Goal: Task Accomplishment & Management: Manage account settings

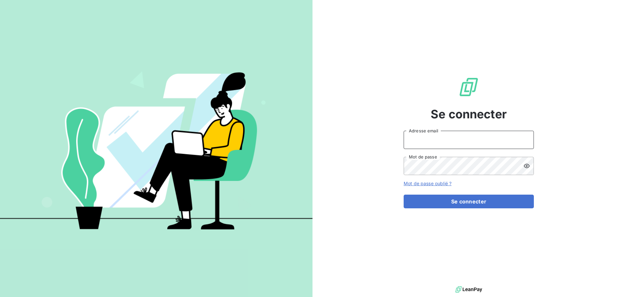
click at [429, 142] on input "Adresse email" at bounding box center [469, 140] width 130 height 18
click at [424, 144] on input "v." at bounding box center [469, 140] width 130 height 18
type input "[PERSON_NAME][EMAIL_ADDRESS][DOMAIN_NAME]"
click at [404, 194] on button "Se connecter" at bounding box center [469, 201] width 130 height 14
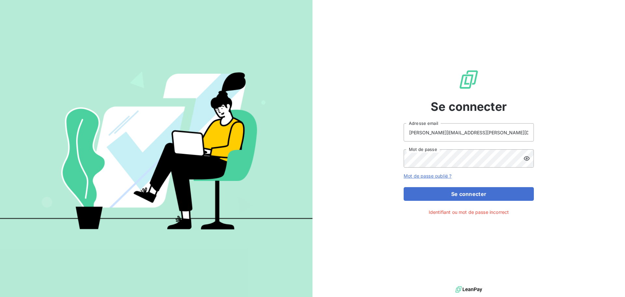
click at [525, 157] on icon at bounding box center [527, 158] width 6 height 4
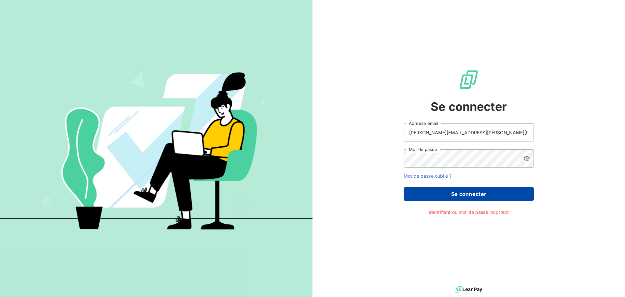
click at [457, 194] on button "Se connecter" at bounding box center [469, 194] width 130 height 14
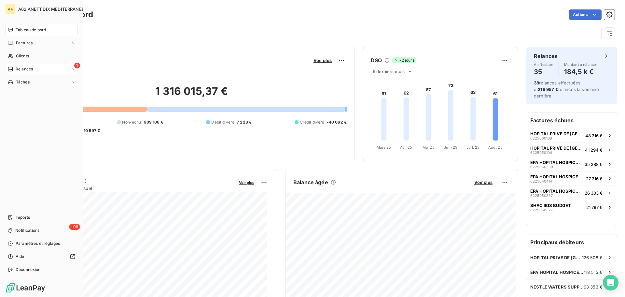
click at [9, 70] on icon at bounding box center [10, 68] width 5 height 5
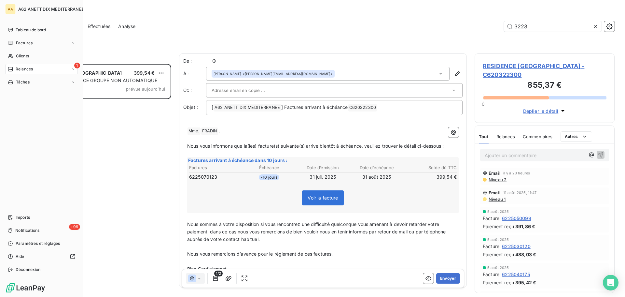
scroll to position [228, 135]
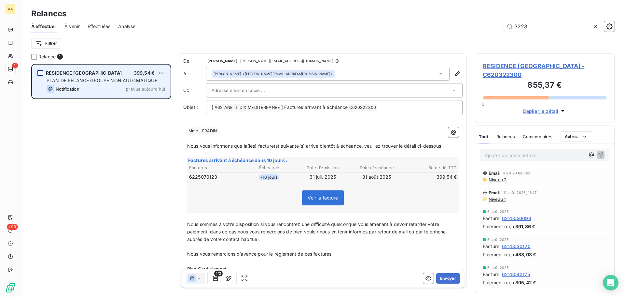
click at [42, 74] on div "grid" at bounding box center [40, 73] width 6 height 6
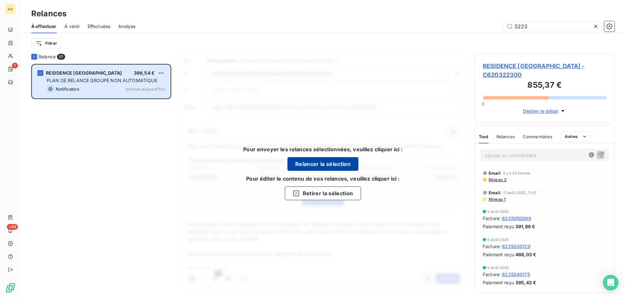
click at [327, 168] on button "Relancer la sélection" at bounding box center [322, 164] width 71 height 14
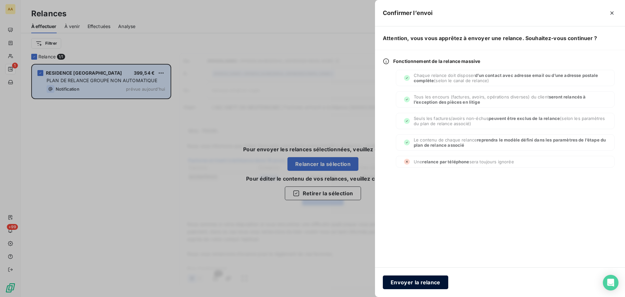
click at [405, 281] on button "Envoyer la relance" at bounding box center [415, 282] width 65 height 14
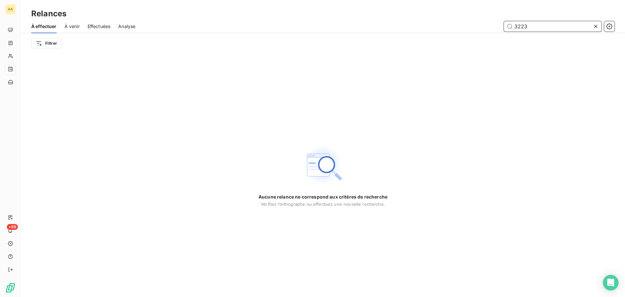
click at [72, 26] on span "À venir" at bounding box center [71, 26] width 15 height 7
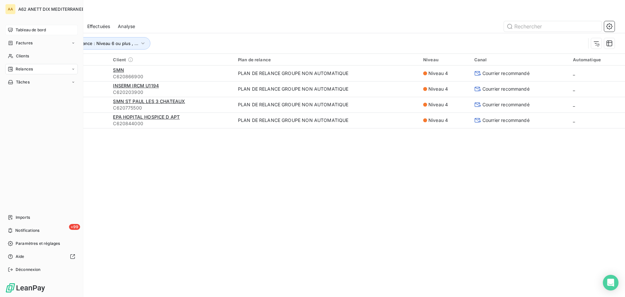
click at [31, 30] on span "Tableau de bord" at bounding box center [31, 30] width 30 height 6
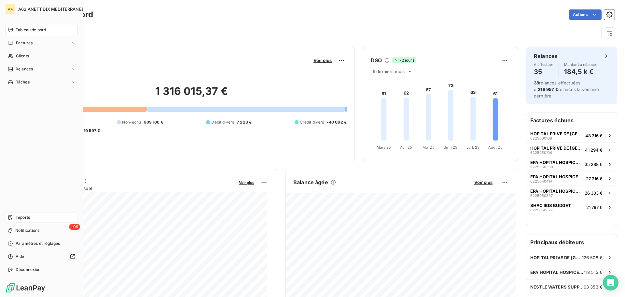
click at [15, 215] on div "Imports" at bounding box center [41, 217] width 73 height 10
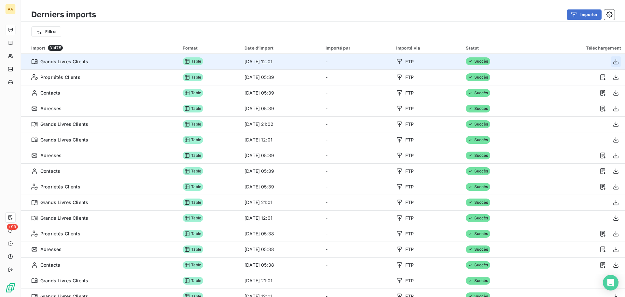
click at [613, 62] on icon "button" at bounding box center [616, 61] width 7 height 7
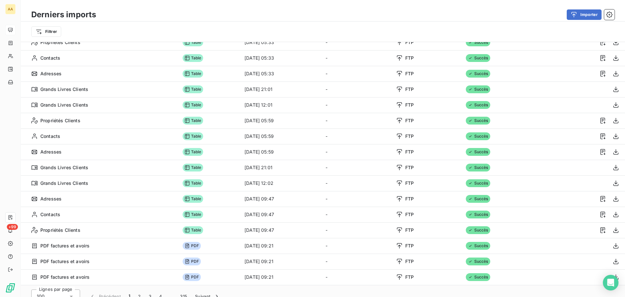
scroll to position [22, 0]
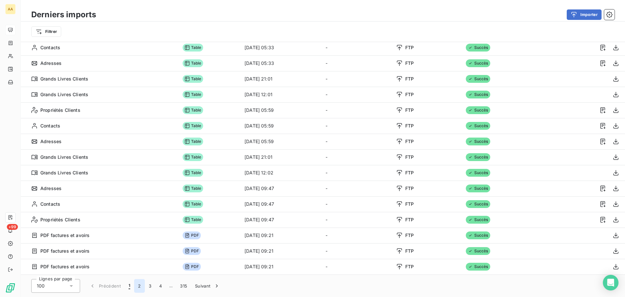
click at [139, 286] on button "2" at bounding box center [139, 286] width 10 height 14
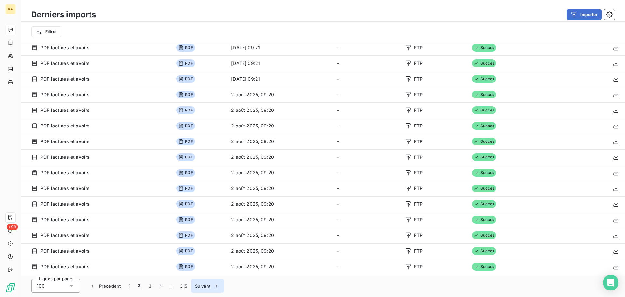
scroll to position [1320, 0]
click at [129, 285] on button "1" at bounding box center [129, 286] width 9 height 14
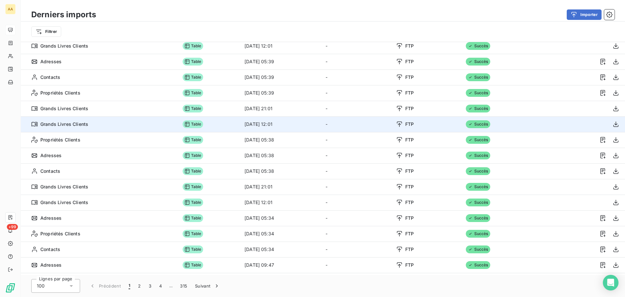
scroll to position [0, 0]
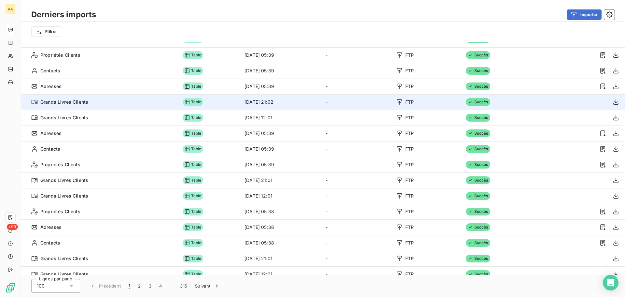
click at [76, 105] on span "Grands Livres Clients" at bounding box center [64, 102] width 48 height 7
click at [183, 104] on span "Table" at bounding box center [193, 102] width 21 height 8
click at [402, 102] on icon at bounding box center [399, 102] width 5 height 6
click at [414, 102] on span "FTP" at bounding box center [409, 102] width 8 height 7
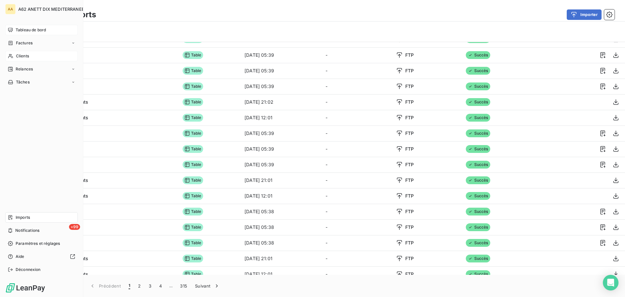
click at [15, 57] on div "Clients" at bounding box center [41, 56] width 73 height 10
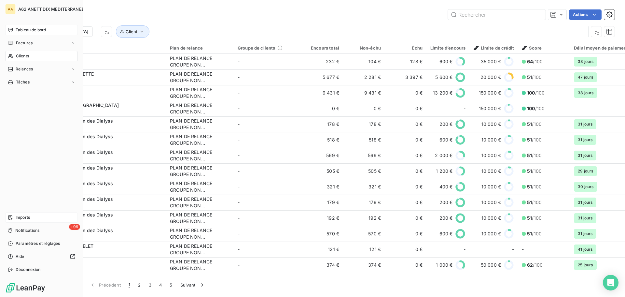
click at [13, 219] on icon at bounding box center [10, 217] width 5 height 5
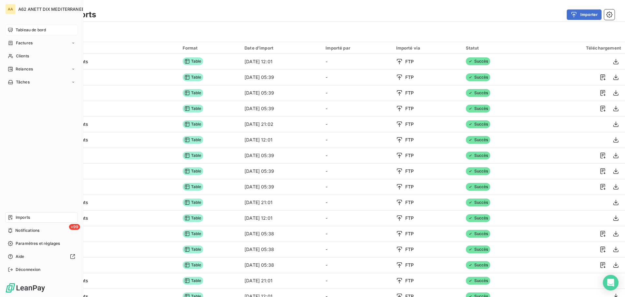
click at [28, 218] on span "Imports" at bounding box center [23, 217] width 14 height 6
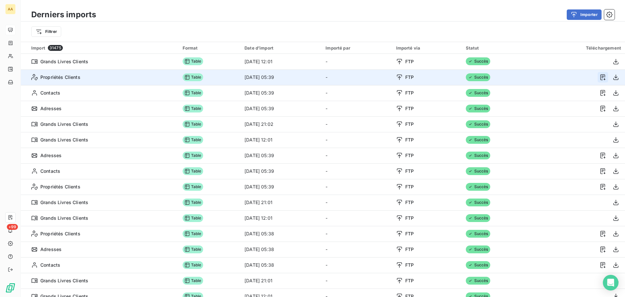
click at [600, 79] on icon "button" at bounding box center [603, 77] width 7 height 7
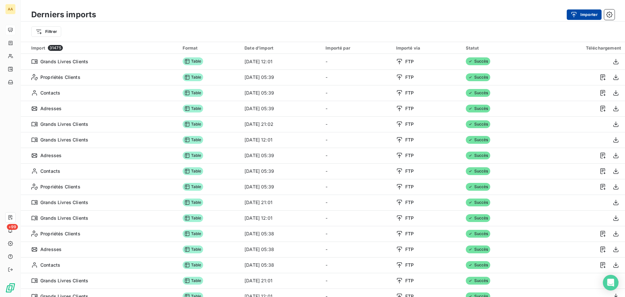
click at [594, 16] on button "Importer" at bounding box center [584, 14] width 35 height 10
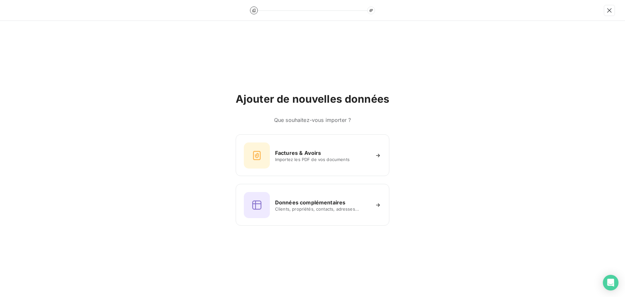
click at [594, 16] on div at bounding box center [312, 10] width 625 height 21
click at [608, 11] on icon "button" at bounding box center [609, 10] width 7 height 7
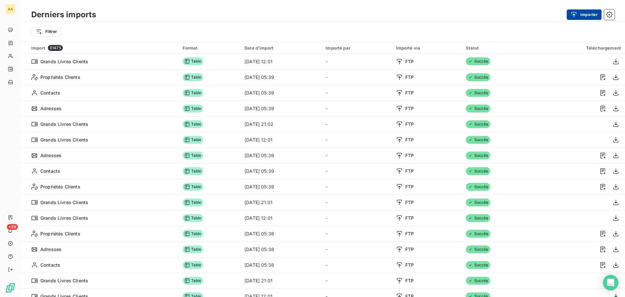
click at [589, 18] on button "Importer" at bounding box center [584, 14] width 35 height 10
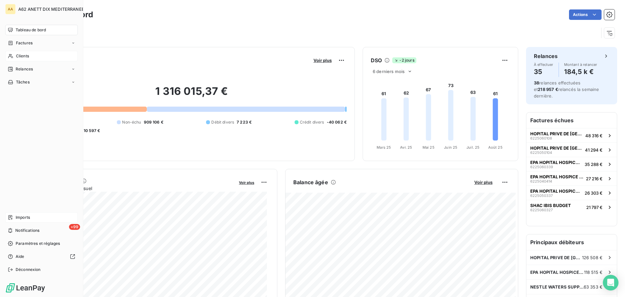
click at [18, 56] on span "Clients" at bounding box center [22, 56] width 13 height 6
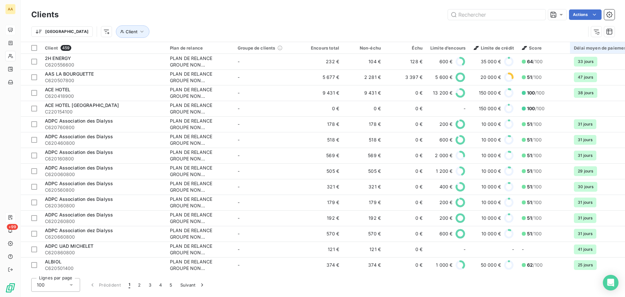
click at [593, 49] on div "Délai moyen de paiement" at bounding box center [609, 47] width 70 height 5
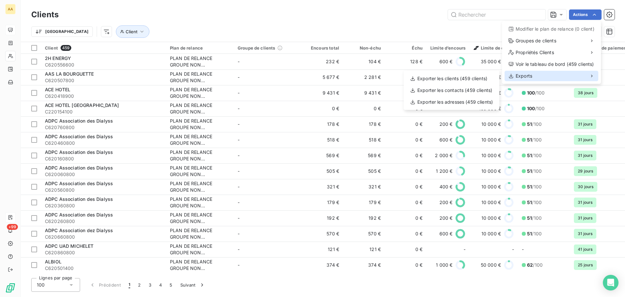
click at [543, 75] on div "Exports" at bounding box center [552, 76] width 94 height 10
click at [519, 79] on div "Exports" at bounding box center [552, 76] width 94 height 10
click at [459, 79] on div "Exporter les clients (459 clients)" at bounding box center [451, 78] width 90 height 10
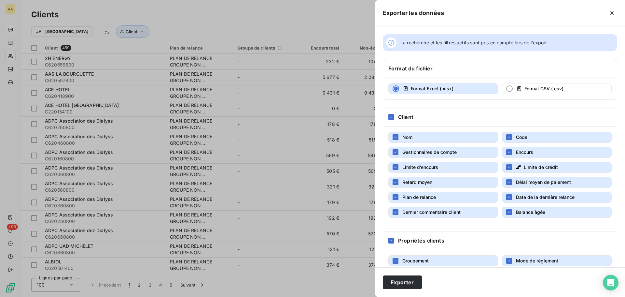
drag, startPoint x: 396, startPoint y: 137, endPoint x: 396, endPoint y: 144, distance: 6.5
click at [396, 139] on icon "button" at bounding box center [396, 137] width 4 height 4
click at [395, 154] on div "button" at bounding box center [396, 152] width 6 height 6
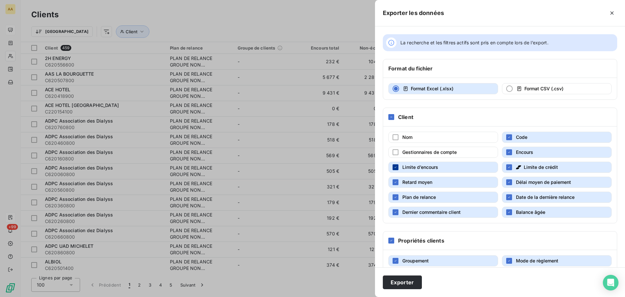
click at [396, 170] on div "button" at bounding box center [396, 167] width 6 height 6
drag, startPoint x: 396, startPoint y: 183, endPoint x: 395, endPoint y: 194, distance: 11.2
click at [396, 190] on div "Nom Code Gestionnaires de compte Encours Limite d’encours Limite de crédit Reta…" at bounding box center [500, 174] width 234 height 96
click at [394, 200] on button "Plan de relance" at bounding box center [443, 196] width 110 height 11
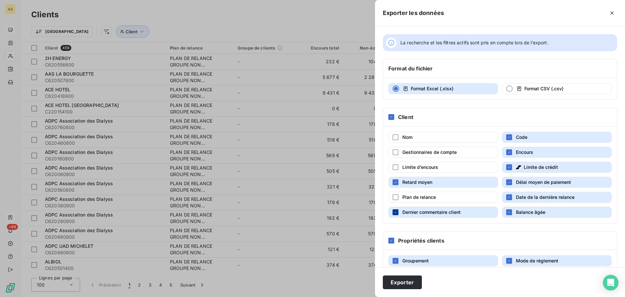
click at [395, 212] on icon "button" at bounding box center [396, 212] width 4 height 4
drag, startPoint x: 505, startPoint y: 138, endPoint x: 506, endPoint y: 147, distance: 9.3
click at [507, 139] on icon "button" at bounding box center [509, 137] width 4 height 4
drag, startPoint x: 507, startPoint y: 152, endPoint x: 507, endPoint y: 156, distance: 4.6
click at [507, 152] on icon "button" at bounding box center [509, 152] width 4 height 4
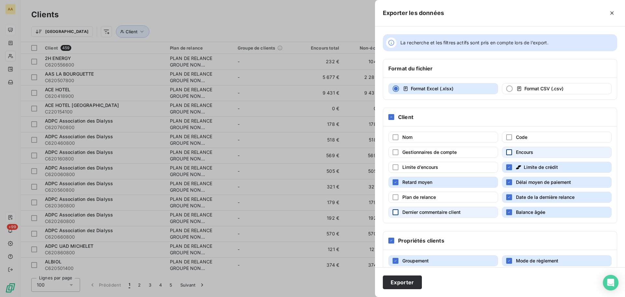
drag, startPoint x: 511, startPoint y: 167, endPoint x: 509, endPoint y: 176, distance: 9.3
click at [511, 169] on button "Limite de crédit" at bounding box center [557, 166] width 110 height 11
click at [507, 198] on icon "button" at bounding box center [509, 197] width 4 height 4
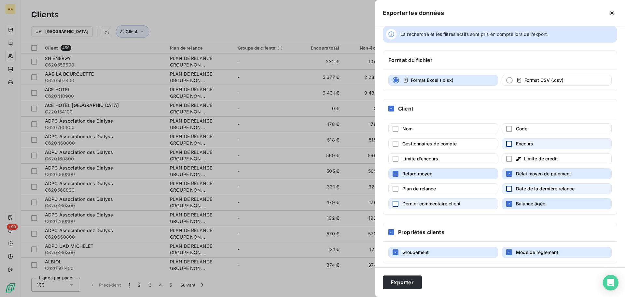
scroll to position [12, 0]
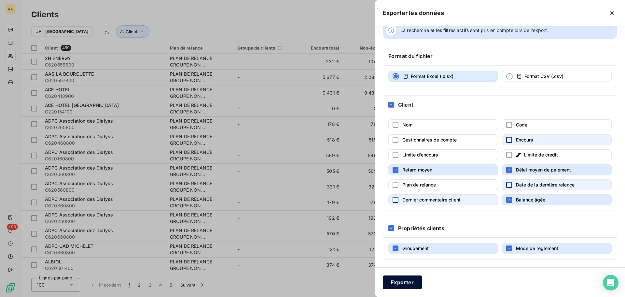
click at [404, 284] on button "Exporter" at bounding box center [402, 282] width 39 height 14
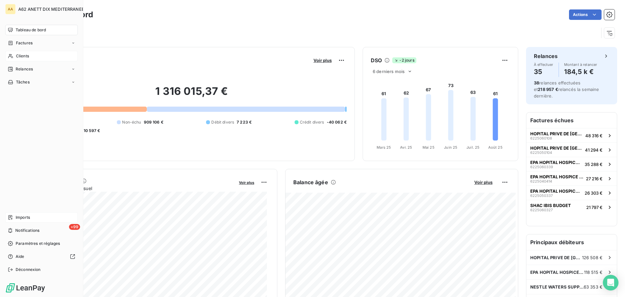
click at [11, 31] on icon at bounding box center [10, 29] width 5 height 5
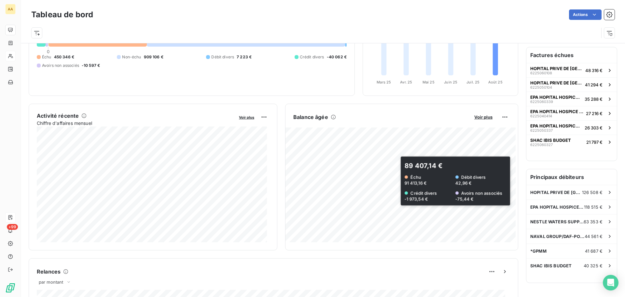
scroll to position [33, 0]
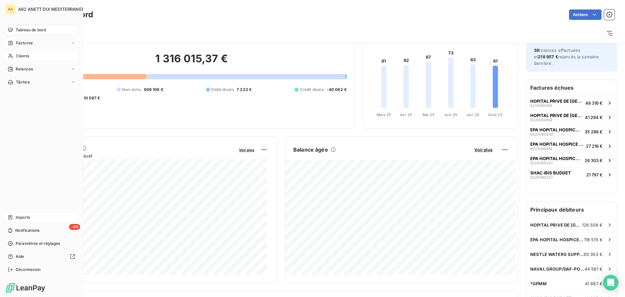
click at [10, 32] on icon at bounding box center [10, 29] width 5 height 5
click at [35, 230] on span "Notifications" at bounding box center [27, 230] width 24 height 6
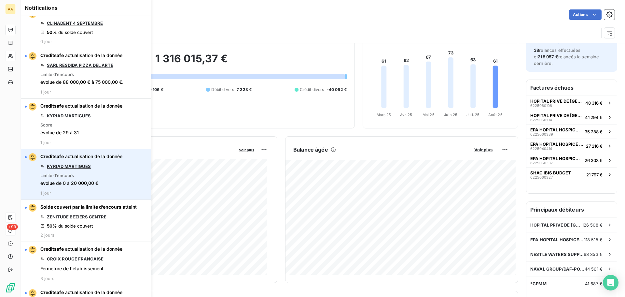
scroll to position [0, 0]
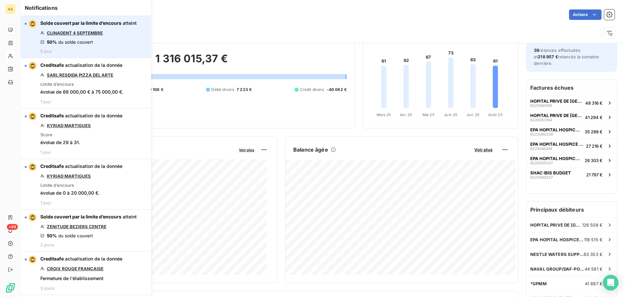
click at [61, 34] on link "CLINADENT 4 SEPTEMBRE" at bounding box center [75, 32] width 56 height 5
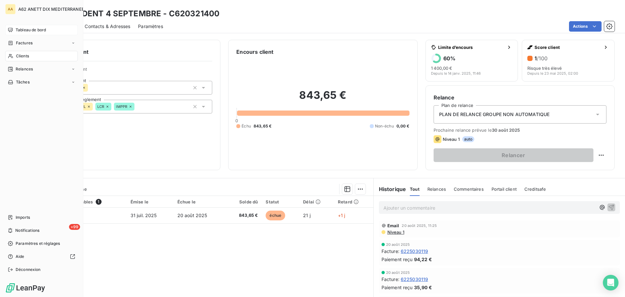
click at [10, 30] on icon at bounding box center [10, 30] width 5 height 4
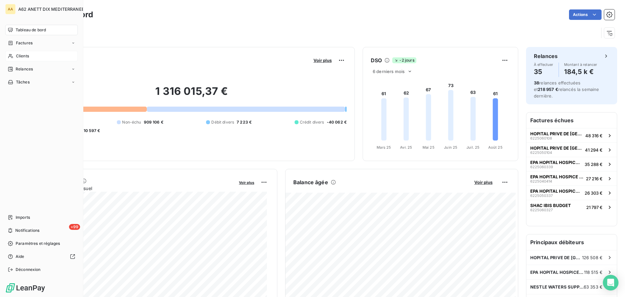
click at [23, 54] on span "Clients" at bounding box center [22, 56] width 13 height 6
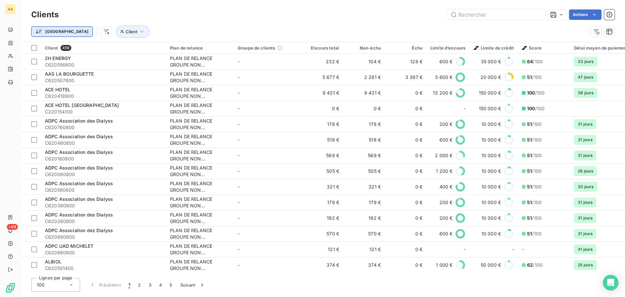
click at [37, 33] on html "AA +99 Clients Actions Trier Client Client 459 Plan de relance Groupe de client…" at bounding box center [312, 148] width 625 height 297
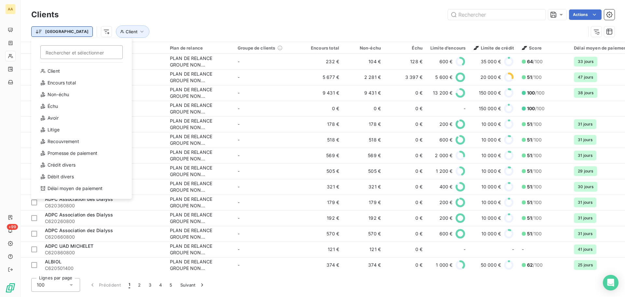
click at [37, 33] on html "AA +99 Clients Actions Trier Rechercher et sélectionner Client Encours total No…" at bounding box center [312, 148] width 625 height 297
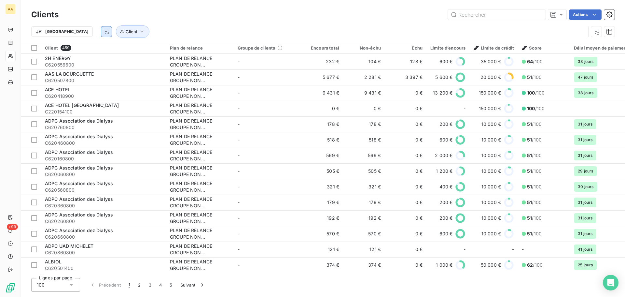
click at [74, 32] on html "AA +99 Clients Actions Trier Client Client 459 Plan de relance Groupe de client…" at bounding box center [312, 148] width 625 height 297
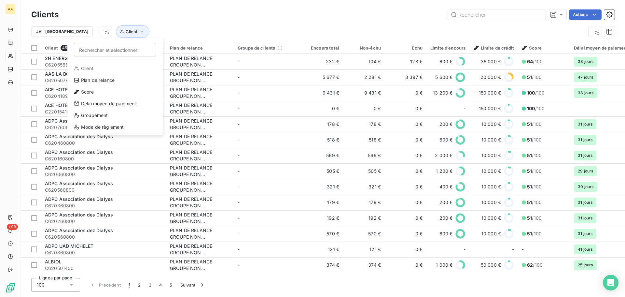
click at [53, 13] on html "AA +99 Clients Actions Trier Rechercher et sélectionner Client Plan de relance …" at bounding box center [312, 148] width 625 height 297
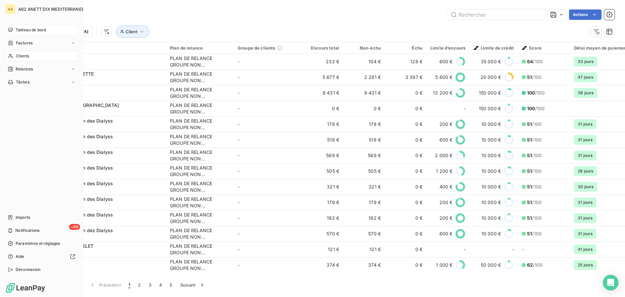
click at [12, 28] on icon at bounding box center [10, 30] width 5 height 4
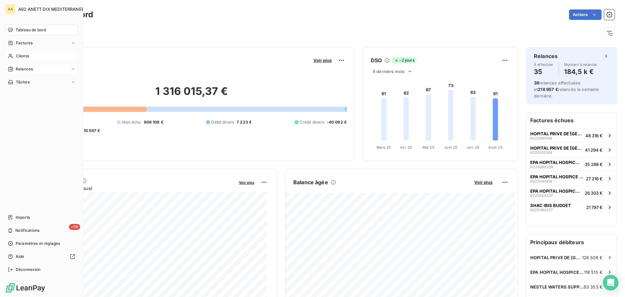
click at [21, 69] on span "Relances" at bounding box center [24, 69] width 17 height 6
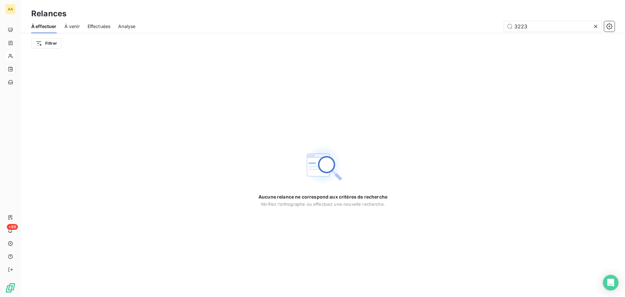
click at [51, 28] on span "À effectuer" at bounding box center [43, 26] width 25 height 7
click at [63, 28] on div "À effectuer À venir Effectuées Analyse 3223" at bounding box center [323, 27] width 604 height 14
click at [74, 27] on span "À venir" at bounding box center [71, 26] width 15 height 7
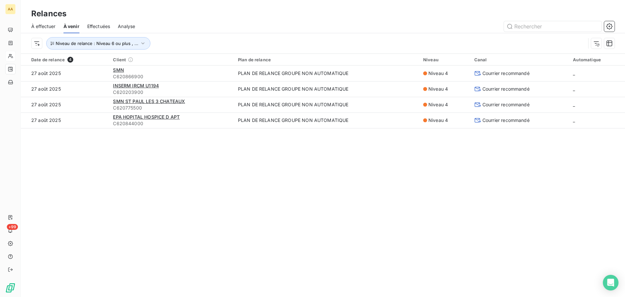
click at [100, 27] on span "Effectuées" at bounding box center [98, 26] width 23 height 7
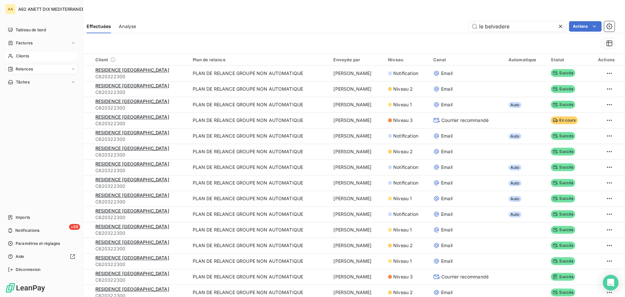
click at [18, 69] on span "Relances" at bounding box center [24, 69] width 17 height 6
click at [44, 85] on div "À effectuer" at bounding box center [45, 82] width 65 height 10
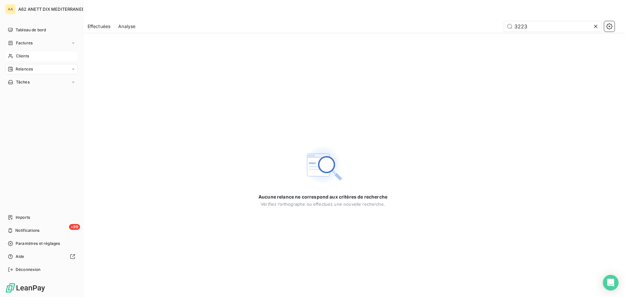
click at [38, 70] on div "Relances" at bounding box center [41, 69] width 73 height 10
click at [38, 96] on div "À venir" at bounding box center [45, 95] width 65 height 10
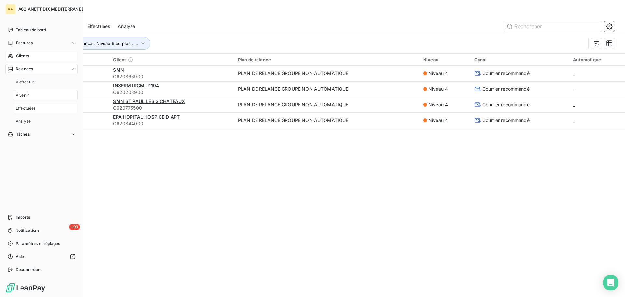
click at [36, 109] on div "Effectuées" at bounding box center [45, 108] width 65 height 10
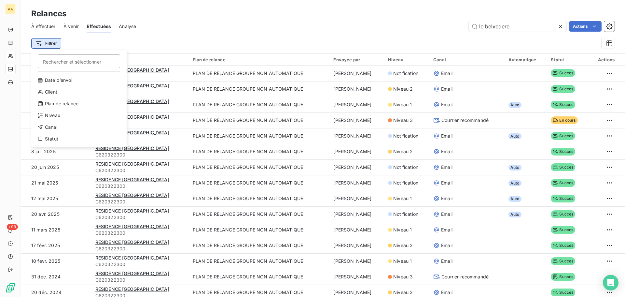
click at [47, 46] on html "AA +99 Relances À effectuer À venir Effectuées Analyse le belvedere Actions Fil…" at bounding box center [312, 148] width 625 height 297
click at [162, 46] on html "AA +99 Relances À effectuer À venir Effectuées Analyse le belvedere Actions Fil…" at bounding box center [312, 148] width 625 height 297
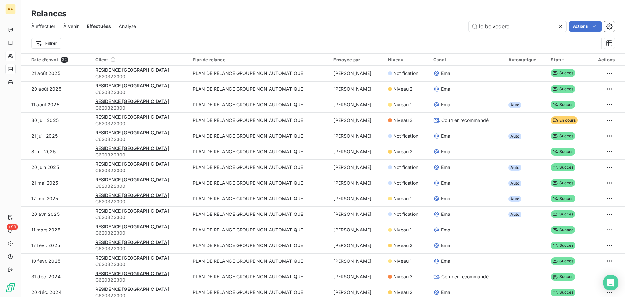
click at [46, 28] on span "À effectuer" at bounding box center [43, 26] width 24 height 7
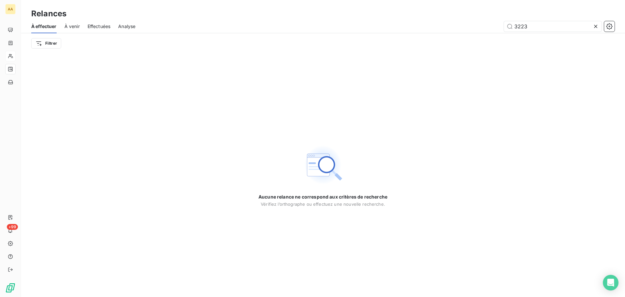
click at [594, 25] on icon at bounding box center [595, 26] width 7 height 7
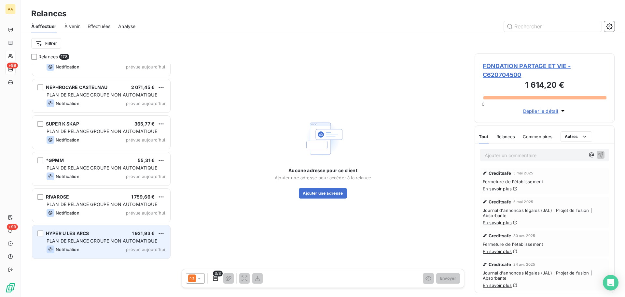
scroll to position [3028, 0]
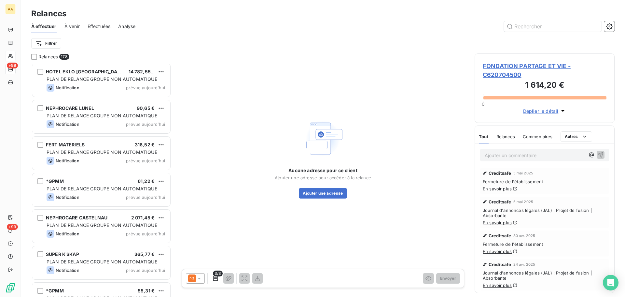
click at [75, 27] on span "À venir" at bounding box center [71, 26] width 15 height 7
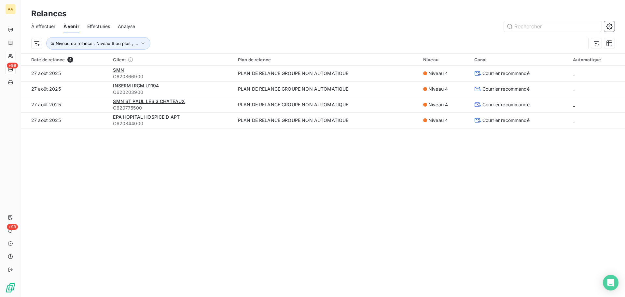
click at [43, 29] on span "À effectuer" at bounding box center [43, 26] width 24 height 7
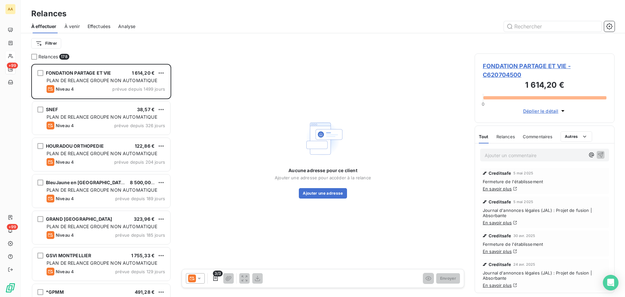
scroll to position [228, 135]
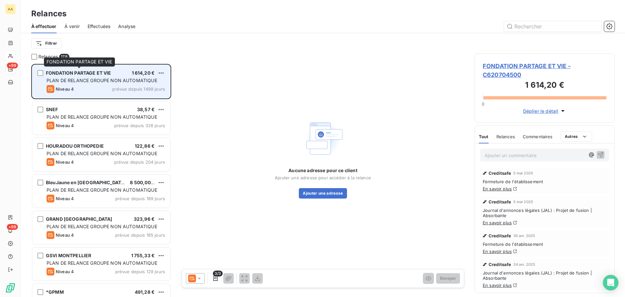
click at [59, 75] on span "FONDATION PARTAGE ET VIE" at bounding box center [78, 73] width 65 height 6
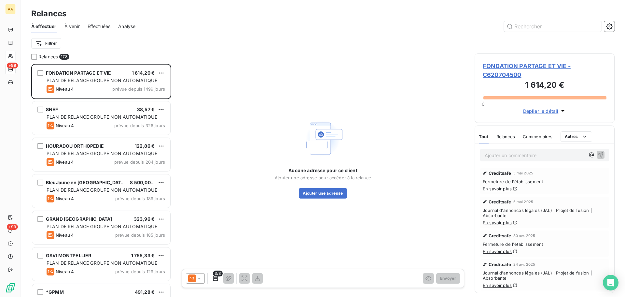
click at [537, 67] on span "FONDATION PARTAGE ET VIE - C620704500" at bounding box center [545, 71] width 124 height 18
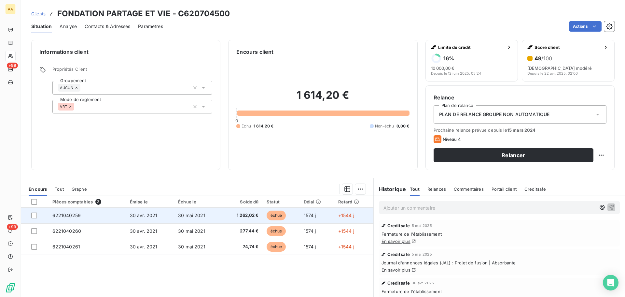
click at [247, 217] on span "1 262,02 €" at bounding box center [242, 215] width 33 height 7
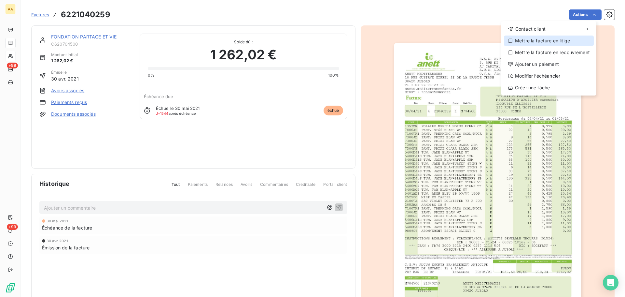
click at [523, 39] on div "Mettre la facture en litige" at bounding box center [549, 40] width 90 height 10
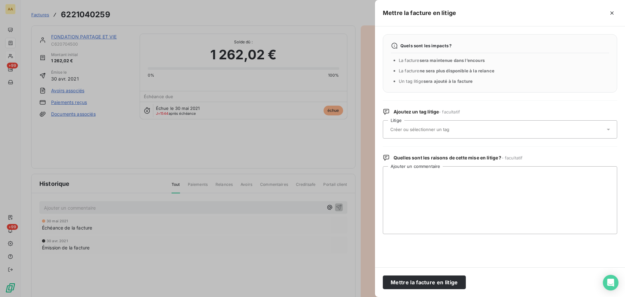
click at [609, 128] on icon at bounding box center [608, 129] width 7 height 7
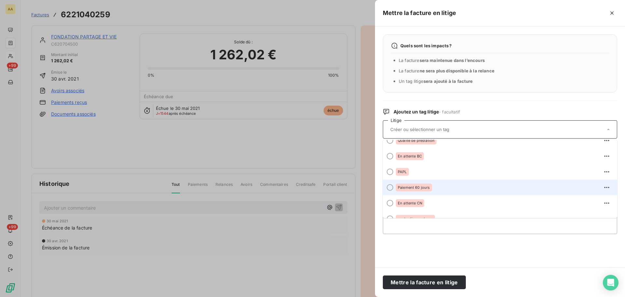
scroll to position [96, 0]
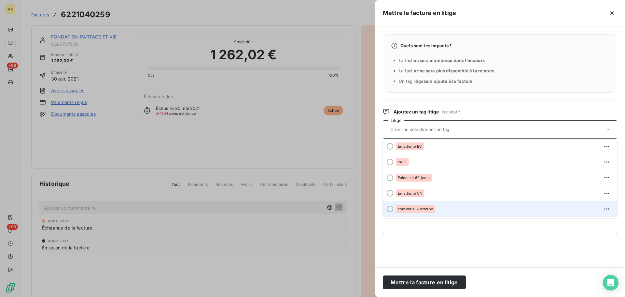
click at [405, 210] on span "contentieux externe" at bounding box center [415, 209] width 35 height 4
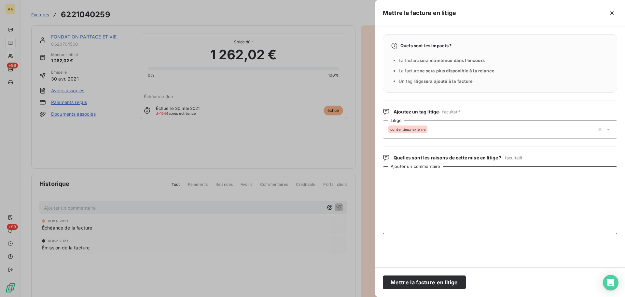
click at [426, 180] on textarea "Ajouter un commentaire" at bounding box center [500, 200] width 234 height 68
type textarea "C"
type textarea "c"
type textarea "Client en contentieux- Géré par le siège"
click at [400, 280] on button "Mettre la facture en litige" at bounding box center [424, 282] width 83 height 14
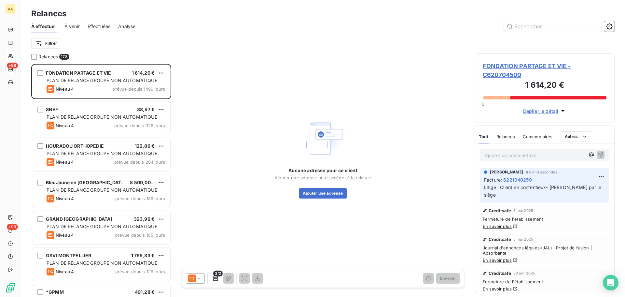
scroll to position [228, 135]
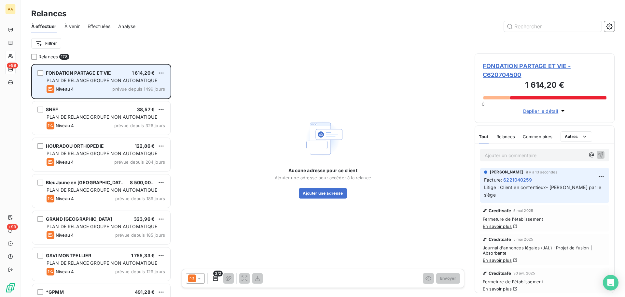
click at [90, 74] on span "FONDATION PARTAGE ET VIE" at bounding box center [78, 73] width 65 height 6
click at [162, 74] on html "AA +99 +99 Relances À effectuer À venir Effectuées Analyse Filtrer Relances 178…" at bounding box center [312, 148] width 625 height 297
click at [144, 98] on div "Passer cette action" at bounding box center [133, 97] width 58 height 10
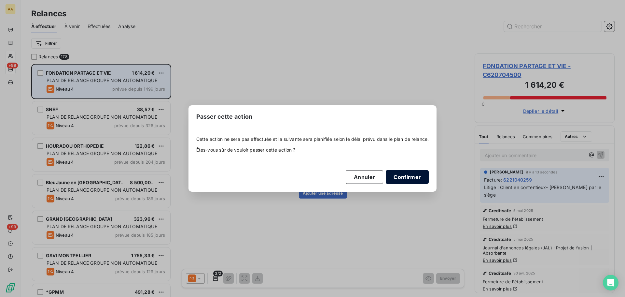
click at [402, 175] on button "Confirmer" at bounding box center [407, 177] width 43 height 14
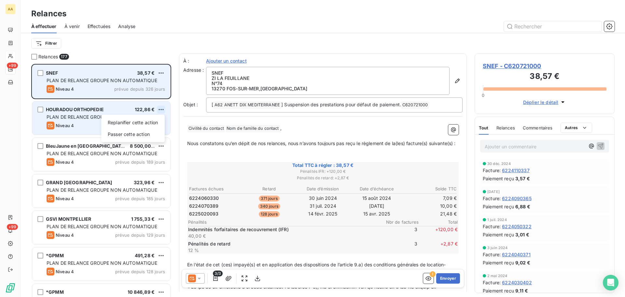
click at [162, 110] on html "AA +99 +99 Relances À effectuer À venir Effectuées Analyse Filtrer Relances 177…" at bounding box center [312, 148] width 625 height 297
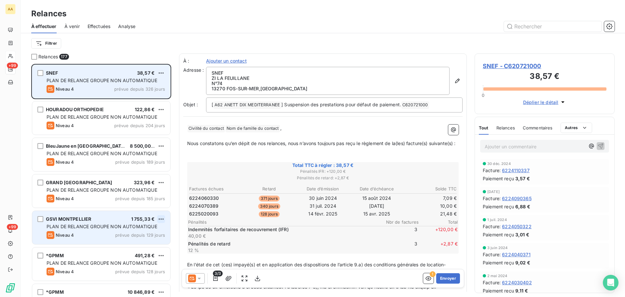
click at [161, 219] on html "AA +99 +99 Relances À effectuer À venir Effectuées Analyse Filtrer Relances 177…" at bounding box center [312, 148] width 625 height 297
click at [133, 245] on div "Passer cette action" at bounding box center [133, 243] width 58 height 10
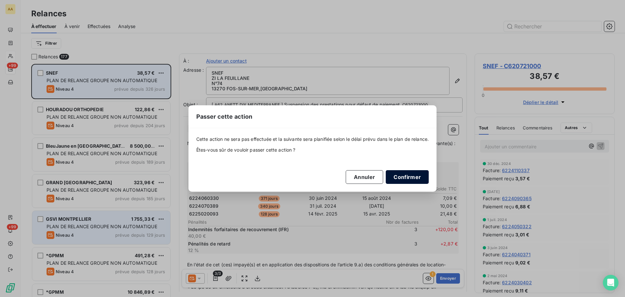
click at [398, 176] on button "Confirmer" at bounding box center [407, 177] width 43 height 14
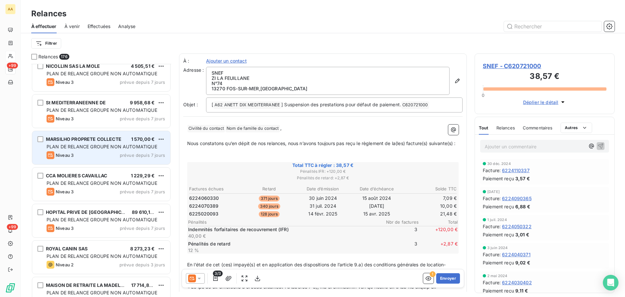
scroll to position [782, 0]
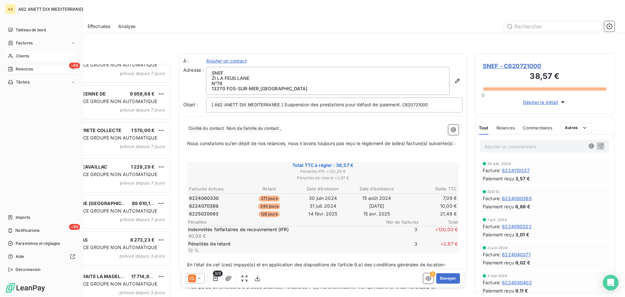
click at [13, 287] on img at bounding box center [25, 287] width 40 height 10
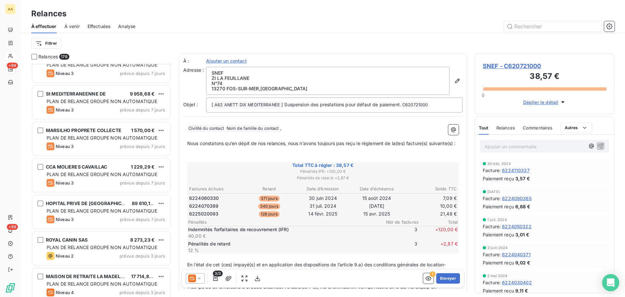
click at [612, 284] on icon "Open Intercom Messenger" at bounding box center [610, 282] width 8 height 8
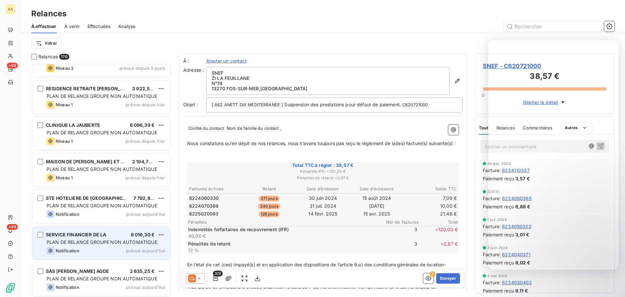
scroll to position [1075, 0]
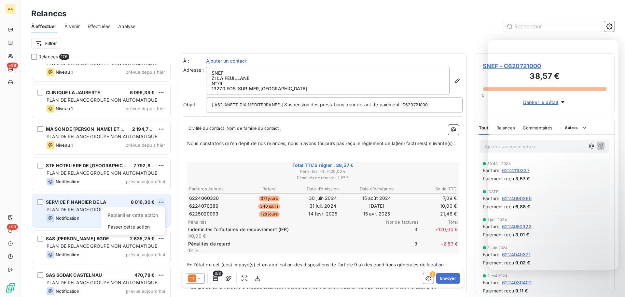
click at [157, 202] on html "AA +99 +99 Relances À effectuer À venir Effectuées Analyse Filtrer Relances 176…" at bounding box center [312, 148] width 625 height 297
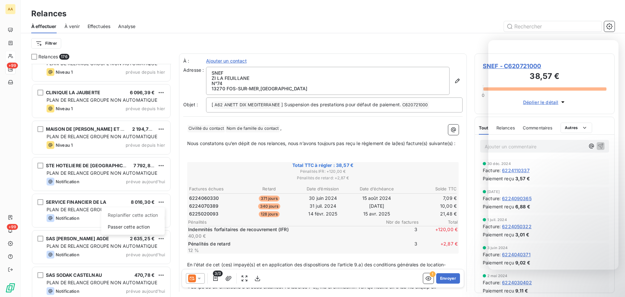
click at [67, 56] on html "AA +99 +99 Relances À effectuer À venir Effectuées Analyse Filtrer Relances 176…" at bounding box center [312, 148] width 625 height 297
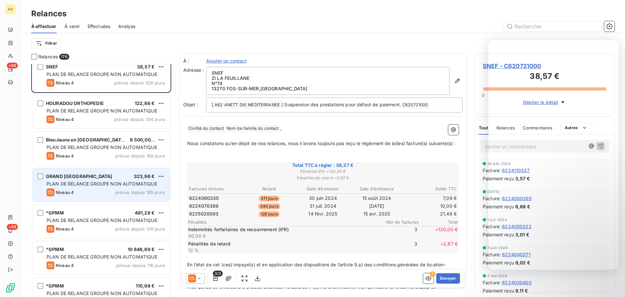
scroll to position [0, 0]
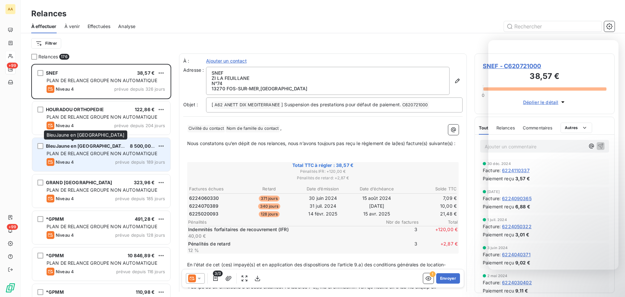
click at [74, 147] on span "BleuJaune en [GEOGRAPHIC_DATA]" at bounding box center [86, 146] width 80 height 6
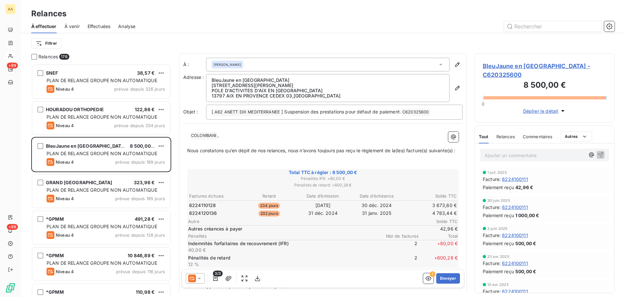
click at [63, 57] on span "176" at bounding box center [64, 57] width 10 height 6
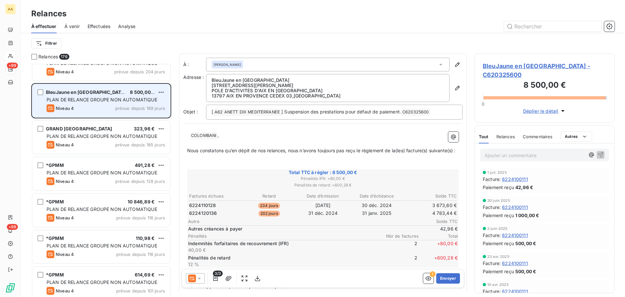
scroll to position [65, 0]
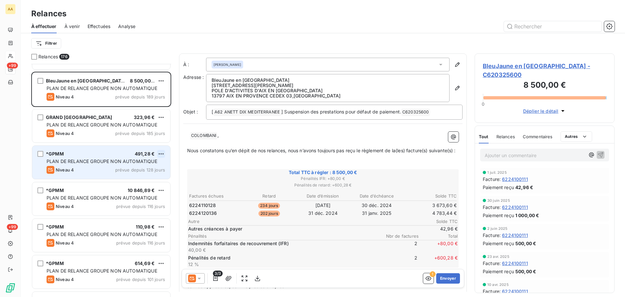
click at [164, 154] on html "AA +99 +99 Relances À effectuer À venir Effectuées Analyse Filtrer Relances 176…" at bounding box center [312, 148] width 625 height 297
click at [146, 180] on div "Passer cette action" at bounding box center [133, 178] width 58 height 10
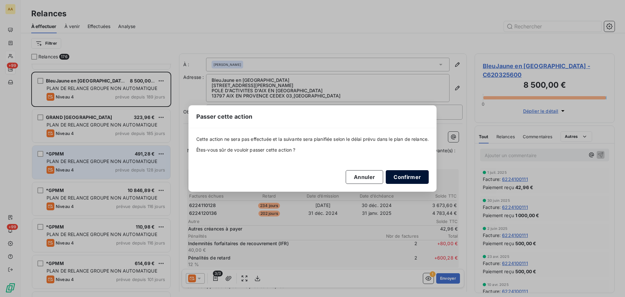
click at [406, 181] on button "Confirmer" at bounding box center [407, 177] width 43 height 14
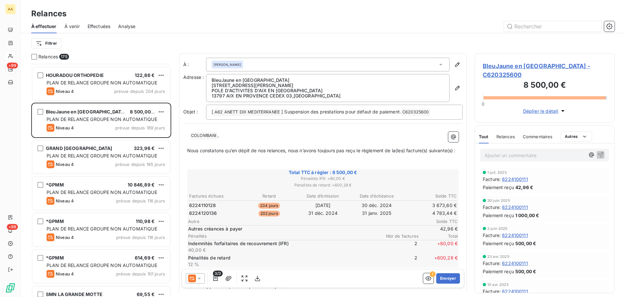
scroll to position [0, 0]
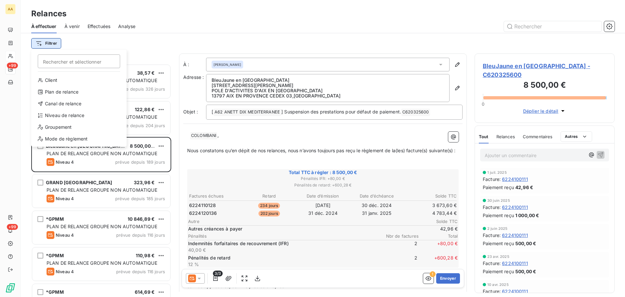
click at [44, 45] on html "AA +99 +99 Relances À effectuer À venir Effectuées Analyse Filtrer Rechercher e…" at bounding box center [312, 148] width 625 height 297
click at [63, 114] on div "Niveau de relance" at bounding box center [79, 115] width 90 height 10
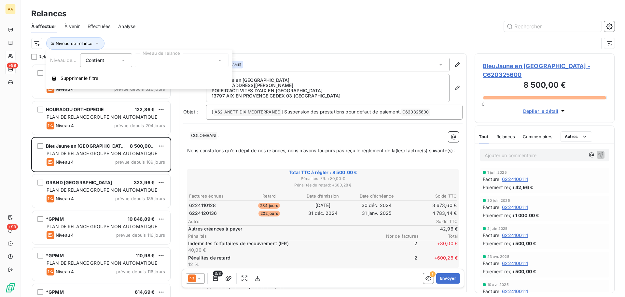
click at [123, 61] on icon at bounding box center [123, 61] width 3 height 2
click at [113, 77] on li "Contient" at bounding box center [106, 76] width 53 height 12
click at [150, 55] on div at bounding box center [182, 60] width 94 height 14
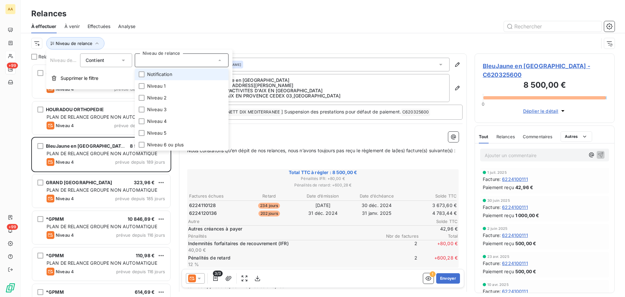
click at [154, 72] on span "Notification" at bounding box center [159, 74] width 25 height 7
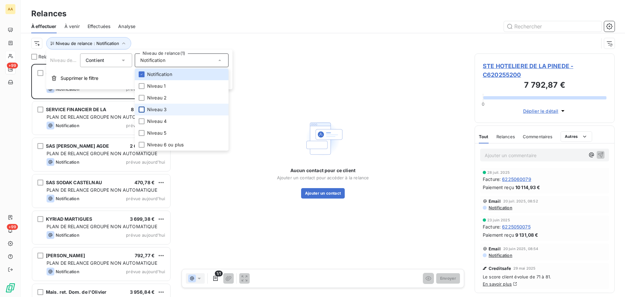
scroll to position [228, 135]
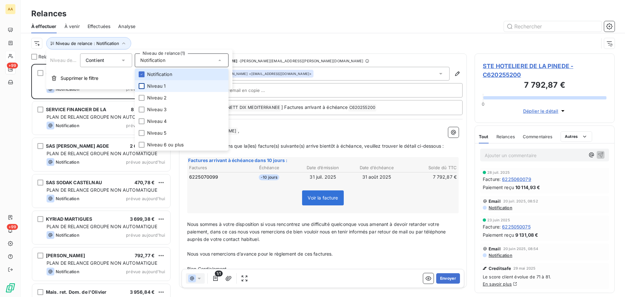
click at [143, 86] on div at bounding box center [142, 86] width 6 height 6
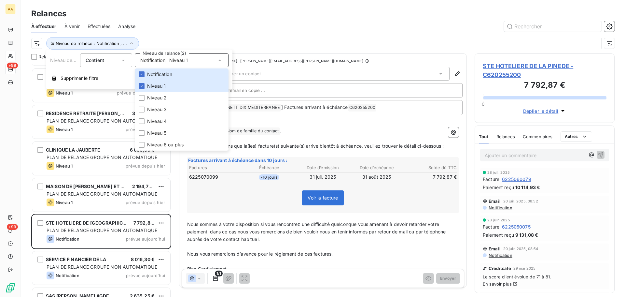
scroll to position [0, 0]
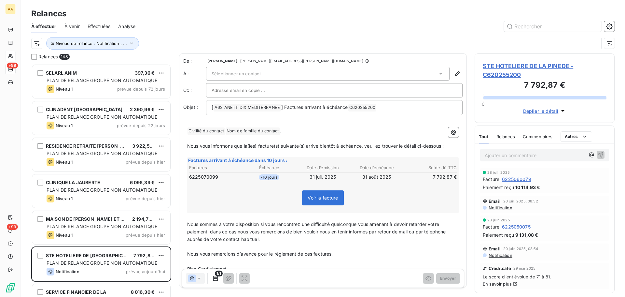
click at [218, 218] on p "﻿" at bounding box center [322, 216] width 271 height 7
click at [33, 58] on div at bounding box center [34, 57] width 6 height 6
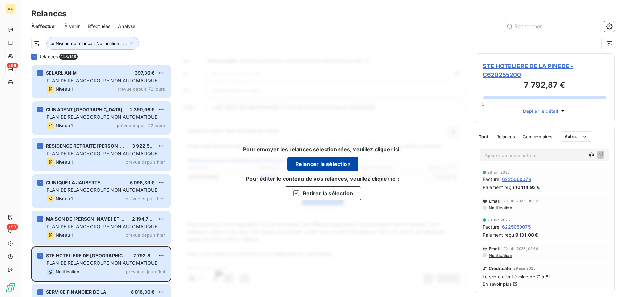
click at [312, 164] on button "Relancer la sélection" at bounding box center [322, 164] width 71 height 14
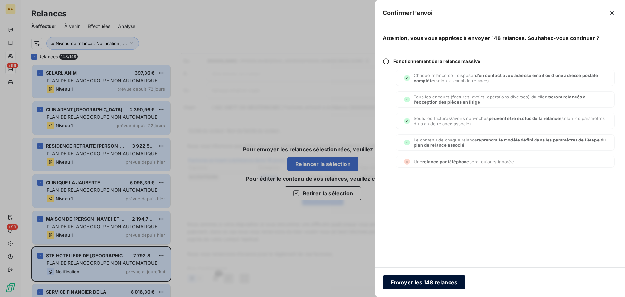
click at [406, 281] on button "Envoyer les 148 relances" at bounding box center [424, 282] width 83 height 14
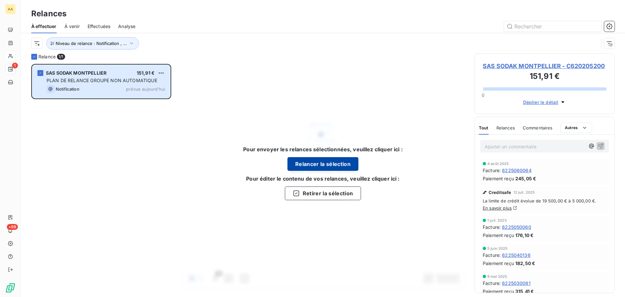
click at [328, 165] on button "Relancer la sélection" at bounding box center [322, 164] width 71 height 14
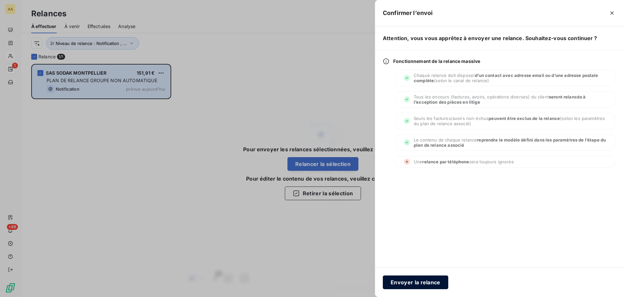
click at [398, 278] on button "Envoyer la relance" at bounding box center [415, 282] width 65 height 14
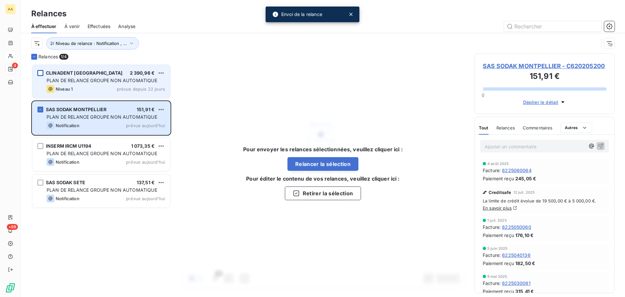
click at [41, 74] on div "grid" at bounding box center [40, 73] width 6 height 6
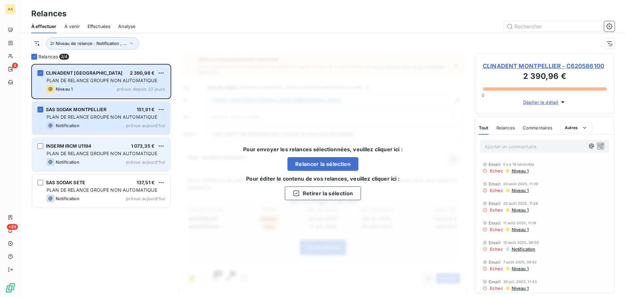
click at [42, 149] on div "INSERM IRCM U1194 1 073,35 € PLAN DE RELANCE GROUPE NON AUTOMATIQUE Notificatio…" at bounding box center [101, 154] width 138 height 33
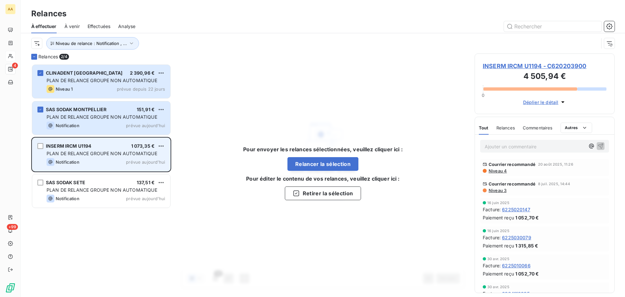
click at [41, 153] on div "INSERM IRCM U1194 1 073,35 € PLAN DE RELANCE GROUPE NON AUTOMATIQUE Notificatio…" at bounding box center [101, 154] width 138 height 33
click at [40, 146] on div "grid" at bounding box center [40, 146] width 6 height 6
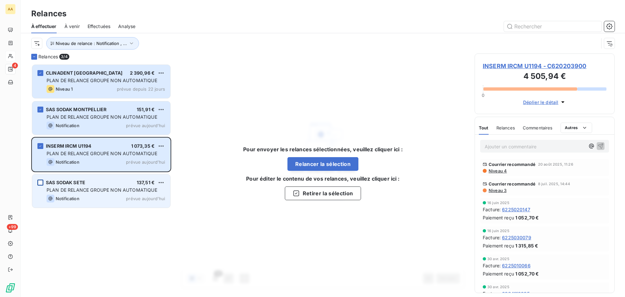
click at [38, 182] on div "grid" at bounding box center [40, 182] width 6 height 6
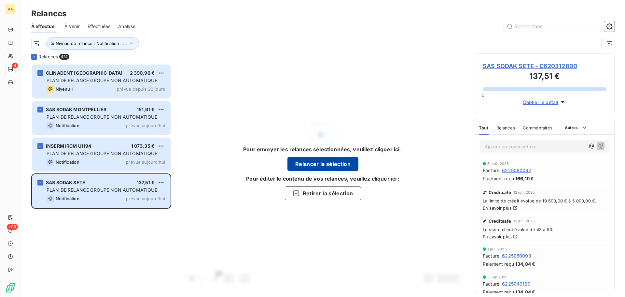
click at [313, 166] on button "Relancer la sélection" at bounding box center [322, 164] width 71 height 14
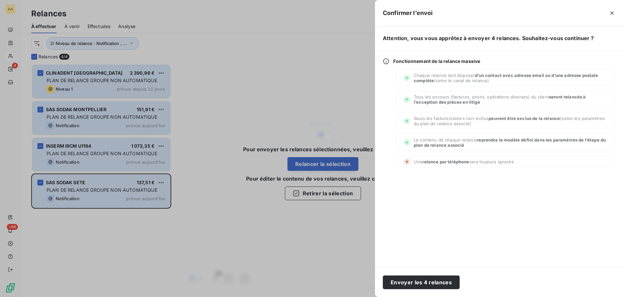
click at [94, 26] on div at bounding box center [312, 148] width 625 height 297
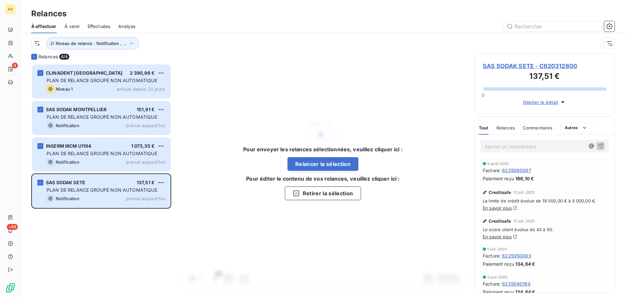
click at [94, 26] on span "Effectuées" at bounding box center [99, 26] width 23 height 7
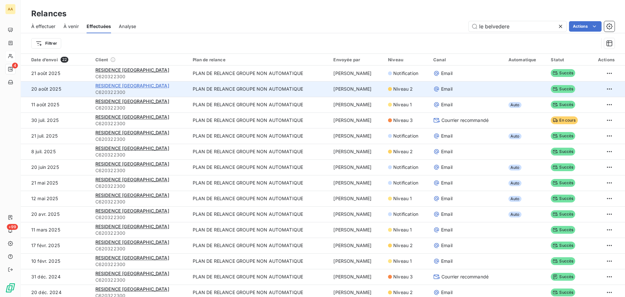
scroll to position [33, 0]
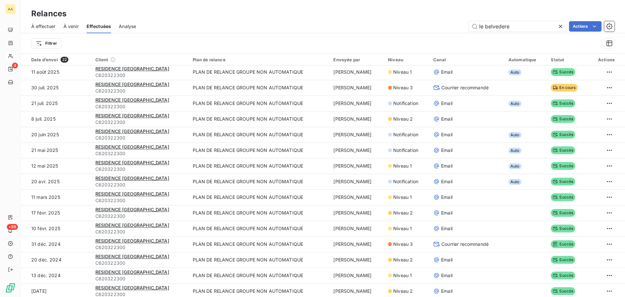
click at [74, 27] on span "À venir" at bounding box center [70, 26] width 15 height 7
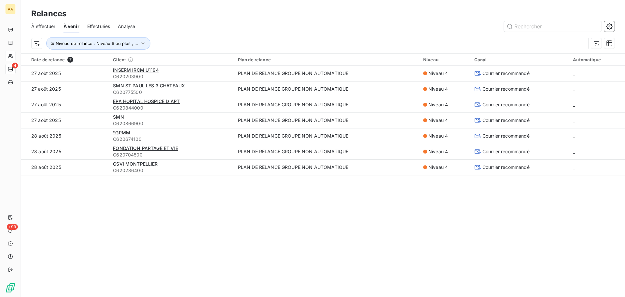
click at [50, 27] on span "À effectuer" at bounding box center [43, 26] width 24 height 7
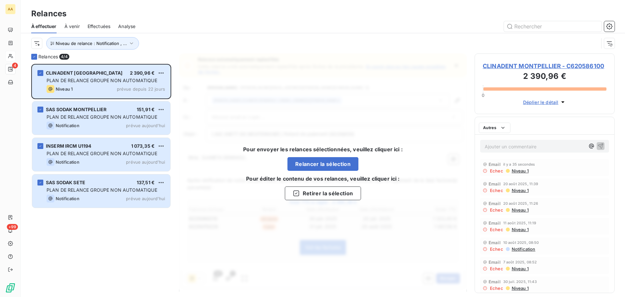
scroll to position [228, 135]
click at [307, 162] on button "Relancer la sélection" at bounding box center [322, 164] width 71 height 14
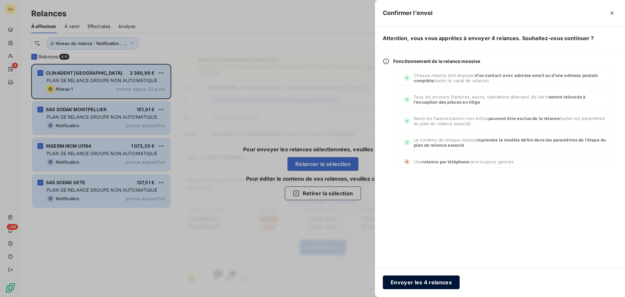
click at [404, 283] on button "Envoyer les 4 relances" at bounding box center [421, 282] width 77 height 14
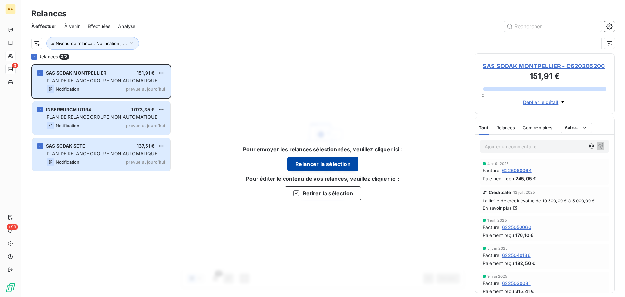
click at [323, 165] on button "Relancer la sélection" at bounding box center [322, 164] width 71 height 14
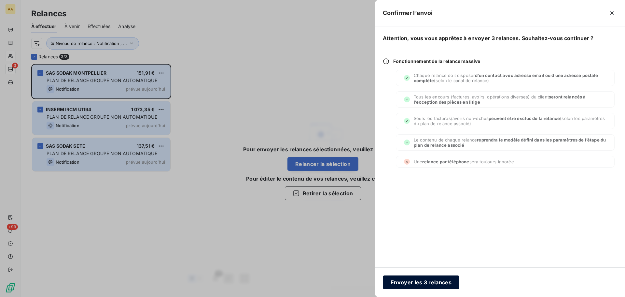
click at [391, 281] on button "Envoyer les 3 relances" at bounding box center [421, 282] width 76 height 14
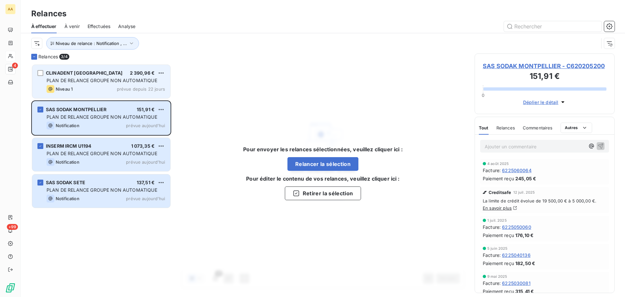
click at [45, 73] on div "CLINADENT MONTPELLIER 2 390,96 € PLAN DE RELANCE GROUPE NON AUTOMATIQUE Niveau …" at bounding box center [101, 81] width 138 height 33
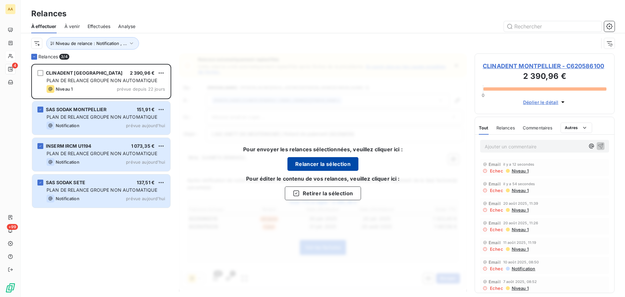
click at [305, 167] on button "Relancer la sélection" at bounding box center [322, 164] width 71 height 14
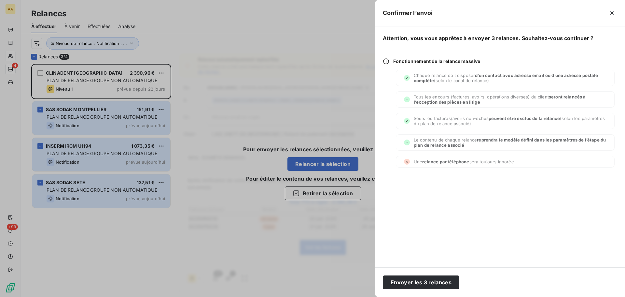
click at [77, 186] on div at bounding box center [312, 148] width 625 height 297
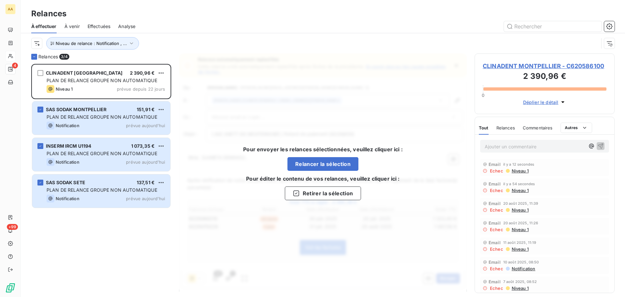
click at [77, 186] on div "SAS SODAK SETE 137,51 € PLAN DE RELANCE GROUPE NON AUTOMATIQUE Notification pré…" at bounding box center [101, 190] width 138 height 33
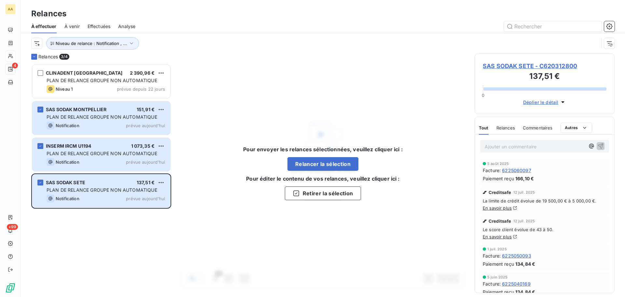
click at [206, 109] on div "Pour envoyer les relances sélectionnées, veuillez cliquer ici : Relancer la sél…" at bounding box center [323, 172] width 288 height 238
click at [34, 46] on html "AA 4 +99 Relances À effectuer À venir Effectuées Analyse Niveau de relance : No…" at bounding box center [312, 148] width 625 height 297
click at [206, 58] on html "AA 4 +99 Relances À effectuer À venir Effectuées Analyse Niveau de relance : No…" at bounding box center [312, 148] width 625 height 297
click at [70, 44] on span "Niveau de relance : Notification , ..." at bounding box center [91, 43] width 71 height 5
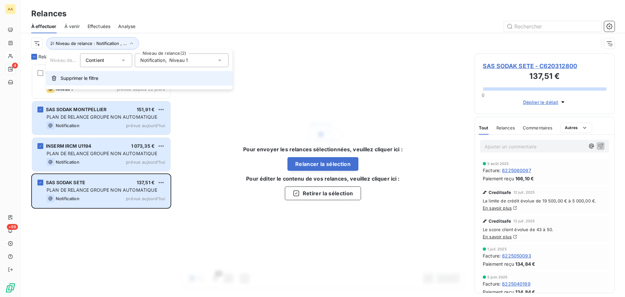
click at [55, 79] on icon "button" at bounding box center [53, 78] width 5 height 5
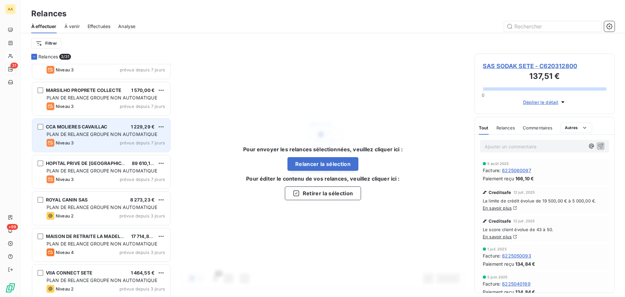
scroll to position [749, 0]
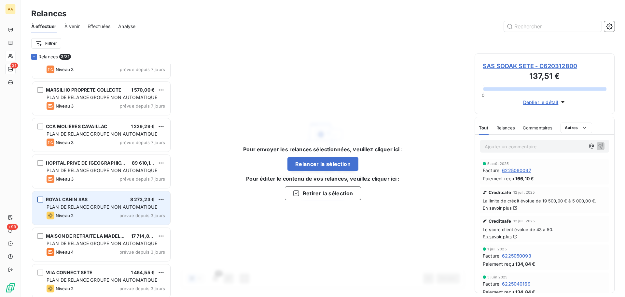
click at [39, 199] on div "grid" at bounding box center [40, 199] width 6 height 6
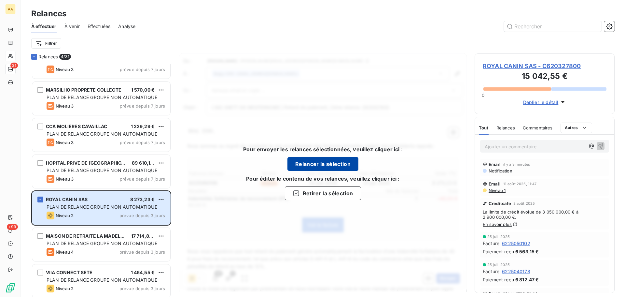
click at [310, 160] on button "Relancer la sélection" at bounding box center [322, 164] width 71 height 14
click at [215, 164] on div "Pour envoyer les relances sélectionnées, veuillez cliquer ici : Relancer la sél…" at bounding box center [323, 172] width 288 height 238
click at [297, 192] on icon "button" at bounding box center [296, 193] width 7 height 7
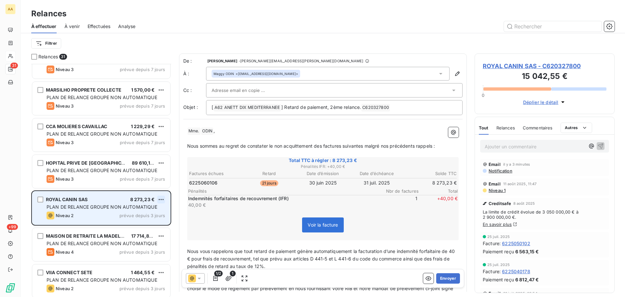
click at [164, 197] on html "AA 31 +99 Relances À effectuer À venir Effectuées Analyse Filtrer Relances 31 N…" at bounding box center [312, 148] width 625 height 297
click at [140, 224] on div "Passer cette action" at bounding box center [133, 224] width 58 height 10
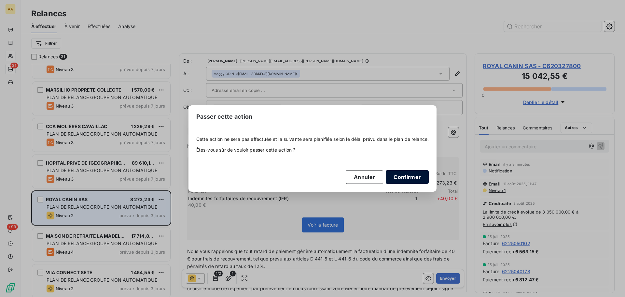
click at [402, 178] on button "Confirmer" at bounding box center [407, 177] width 43 height 14
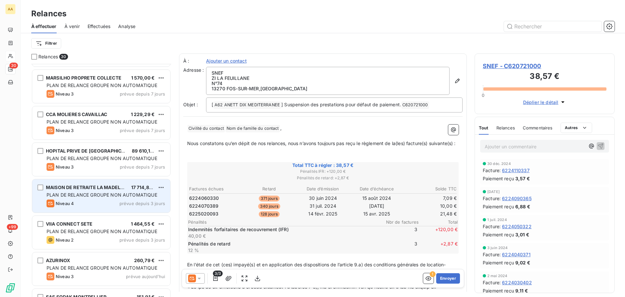
scroll to position [764, 0]
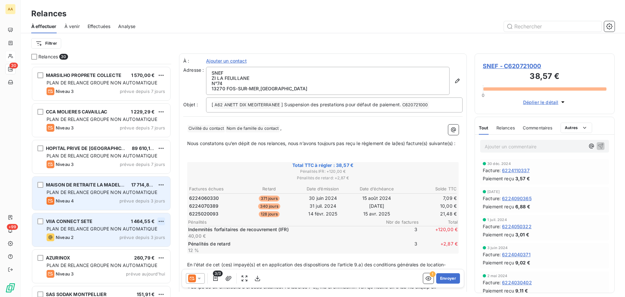
click at [161, 221] on html "AA 30 +99 Relances À effectuer À venir Effectuées Analyse Filtrer Relances 30 N…" at bounding box center [312, 148] width 625 height 297
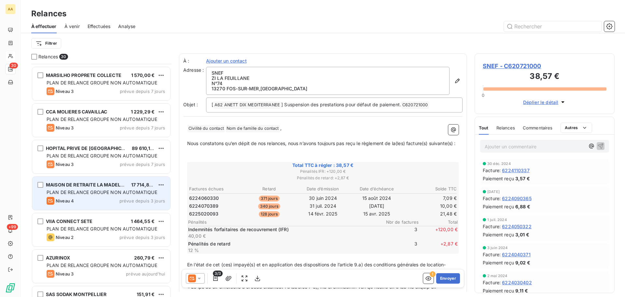
click at [66, 219] on html "AA 30 +99 Relances À effectuer À venir Effectuées Analyse Filtrer Relances 30 N…" at bounding box center [312, 148] width 625 height 297
click at [66, 219] on span "VIIA CONNECT SETE" at bounding box center [69, 221] width 47 height 6
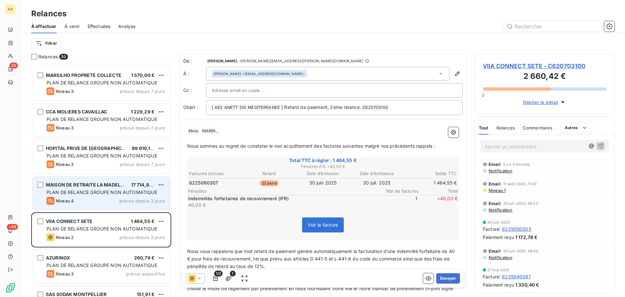
click at [539, 65] on span "VIIA CONNECT SETE - C620703100" at bounding box center [545, 66] width 124 height 9
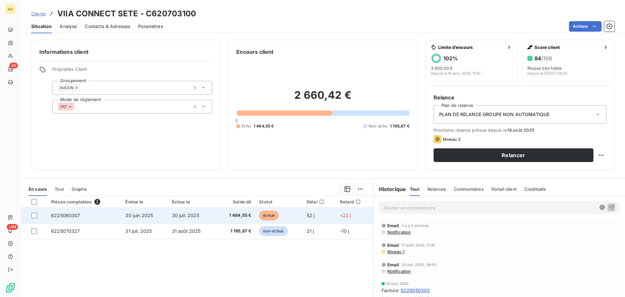
click at [237, 217] on span "1 464,55 €" at bounding box center [236, 215] width 32 height 7
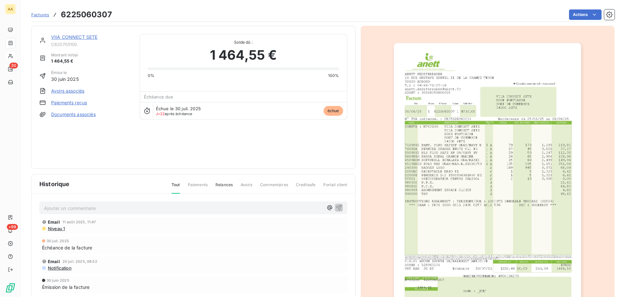
scroll to position [1, 0]
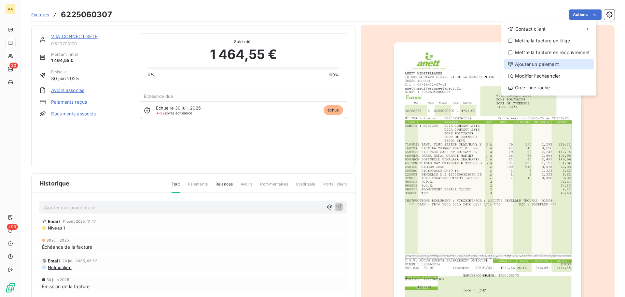
click at [559, 64] on div "Ajouter un paiement" at bounding box center [549, 64] width 90 height 10
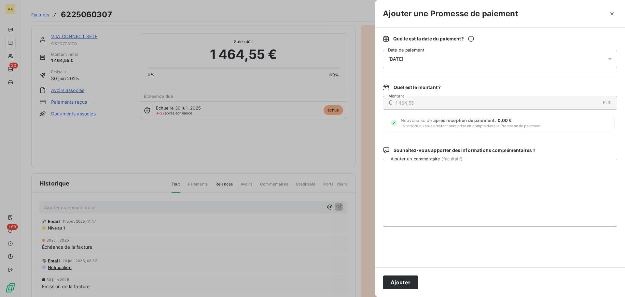
click at [483, 60] on div "22/08/2025" at bounding box center [500, 59] width 234 height 18
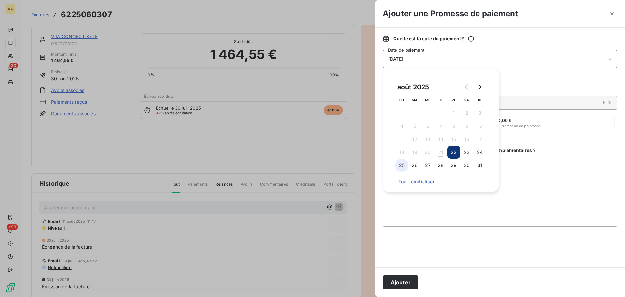
click at [405, 165] on button "25" at bounding box center [401, 165] width 13 height 13
click at [588, 201] on textarea "Ajouter un commentaire ( facultatif )" at bounding box center [500, 193] width 234 height 68
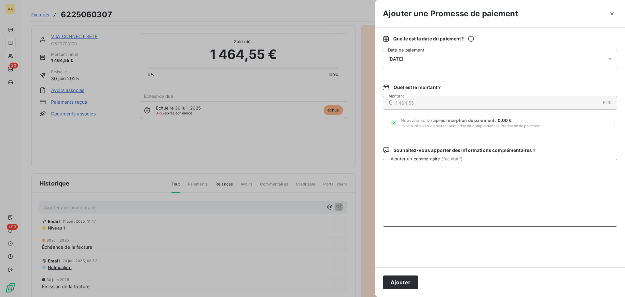
click at [399, 167] on textarea "Ajouter un commentaire ( facultatif )" at bounding box center [500, 193] width 234 height 68
type textarea "D"
type textarea "Vu avec cliente ce jour, paiement lundi 25/08"
click at [394, 285] on button "Ajouter" at bounding box center [400, 282] width 35 height 14
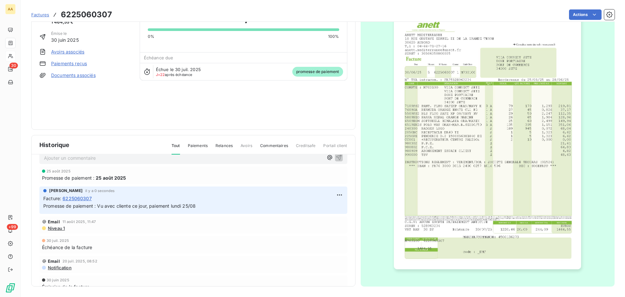
scroll to position [0, 0]
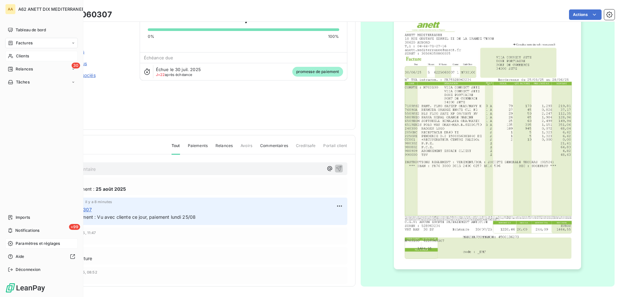
click at [15, 243] on div "Paramètres et réglages" at bounding box center [41, 243] width 73 height 10
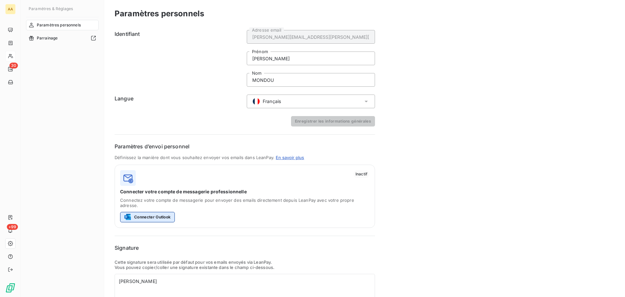
click at [154, 212] on button "Connecter Outlook" at bounding box center [147, 217] width 55 height 10
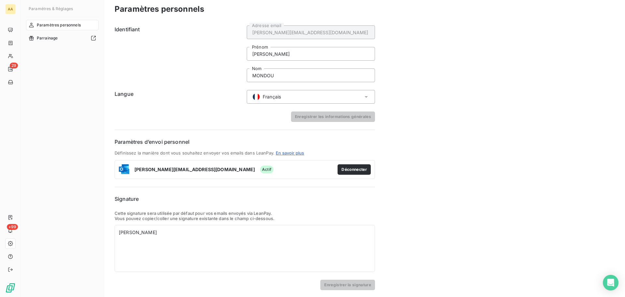
scroll to position [6, 0]
click at [246, 228] on div "Valérie MONDOU" at bounding box center [245, 231] width 252 height 7
click at [158, 232] on div "[PERSON_NAME]" at bounding box center [245, 231] width 252 height 7
click at [343, 170] on button "Déconnecter" at bounding box center [354, 168] width 33 height 10
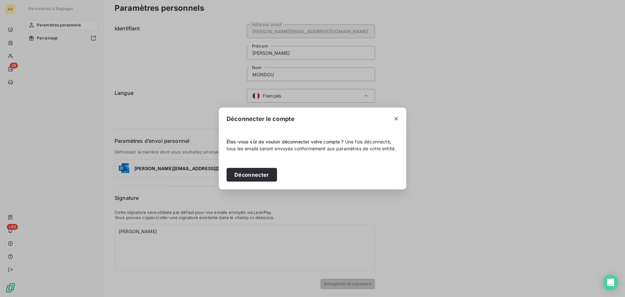
click at [455, 121] on div "Déconnecter le compte Êtes-vous sûr de vouloir déconnecter votre compte ? Une f…" at bounding box center [312, 148] width 625 height 297
click at [396, 119] on icon "button" at bounding box center [396, 118] width 7 height 7
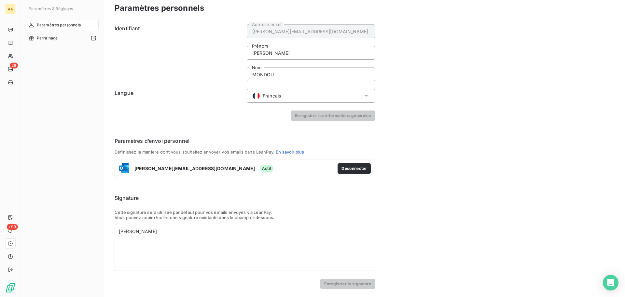
scroll to position [0, 0]
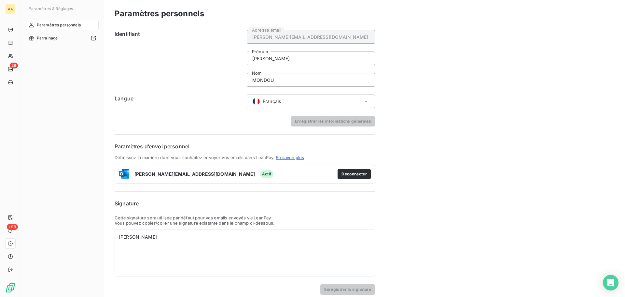
click at [441, 253] on div "Paramètres personnels Identifiant v.mondou@anett.fr Adresse email Valérie Préno…" at bounding box center [364, 151] width 521 height 302
click at [84, 25] on div "Paramètres personnels" at bounding box center [62, 25] width 73 height 10
click at [77, 25] on span "Paramètres personnels" at bounding box center [59, 25] width 44 height 6
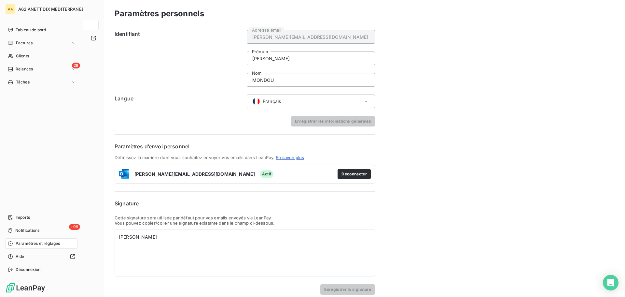
click at [58, 245] on span "Paramètres et réglages" at bounding box center [38, 243] width 44 height 6
click at [11, 243] on icon at bounding box center [10, 243] width 5 height 5
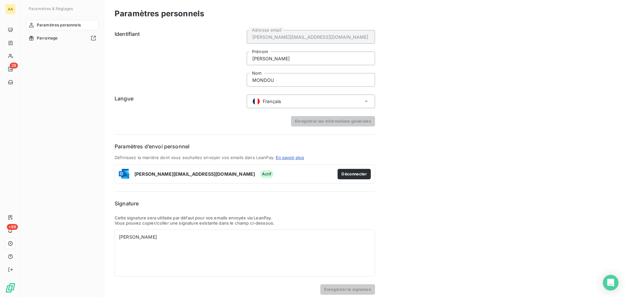
click at [410, 143] on div "Paramètres personnels Identifiant v.mondou@anett.fr Adresse email Valérie Préno…" at bounding box center [364, 151] width 521 height 302
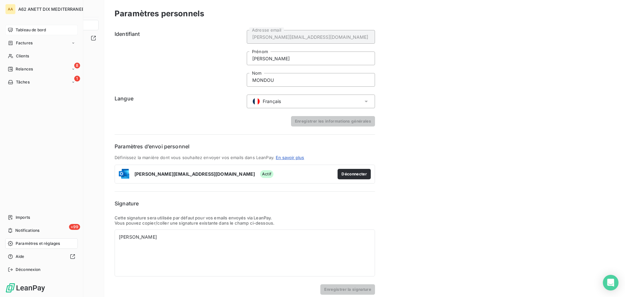
click at [20, 32] on span "Tableau de bord" at bounding box center [31, 30] width 30 height 6
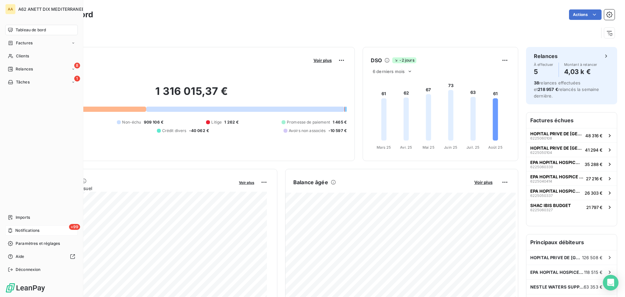
click at [15, 229] on span "Notifications" at bounding box center [27, 230] width 24 height 6
click at [17, 32] on span "Tableau de bord" at bounding box center [31, 30] width 30 height 6
click at [26, 83] on span "Tâches" at bounding box center [23, 82] width 14 height 6
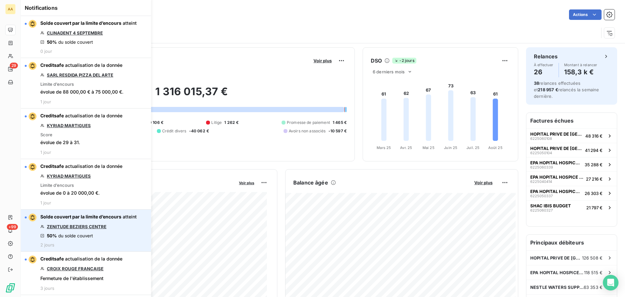
scroll to position [33, 0]
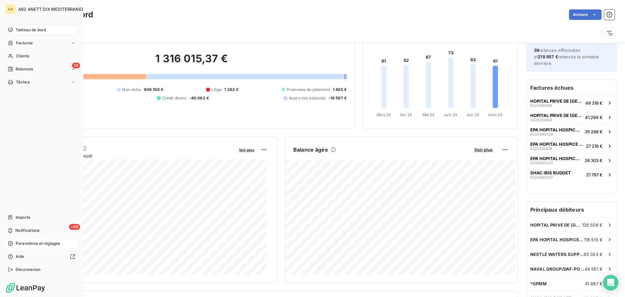
click at [11, 246] on div "Paramètres et réglages" at bounding box center [41, 243] width 73 height 10
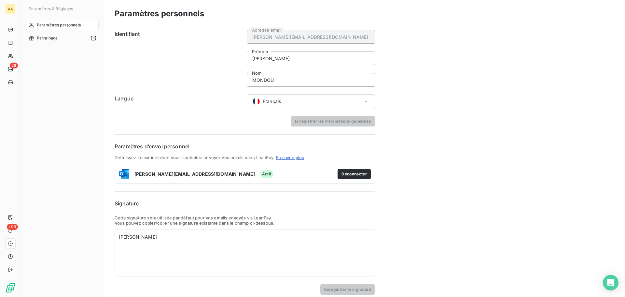
click at [76, 77] on div "Paramètres personnels Parrainage" at bounding box center [62, 152] width 73 height 265
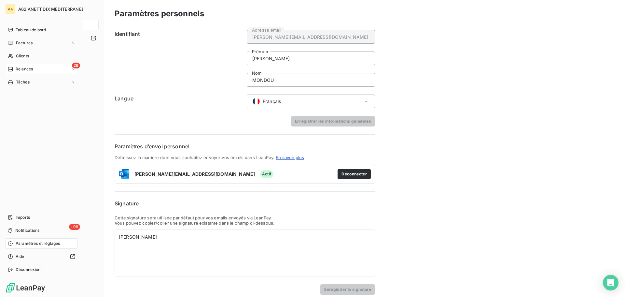
click at [17, 69] on span "Relances" at bounding box center [24, 69] width 17 height 6
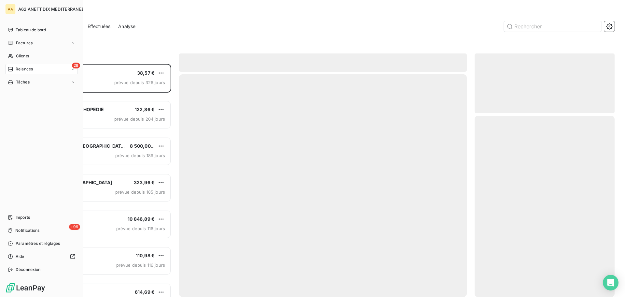
scroll to position [228, 135]
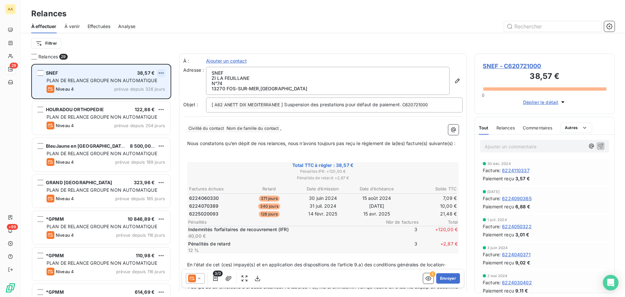
click at [163, 71] on html "AA 29 +99 Relances À effectuer À venir Effectuées Analyse Filtrer Relances 29 S…" at bounding box center [312, 148] width 625 height 297
click at [146, 97] on div "Passer cette action" at bounding box center [133, 97] width 58 height 10
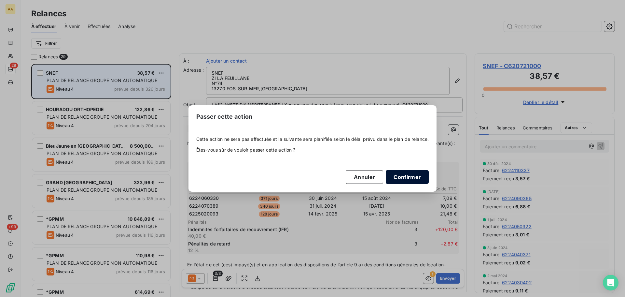
click at [400, 176] on button "Confirmer" at bounding box center [407, 177] width 43 height 14
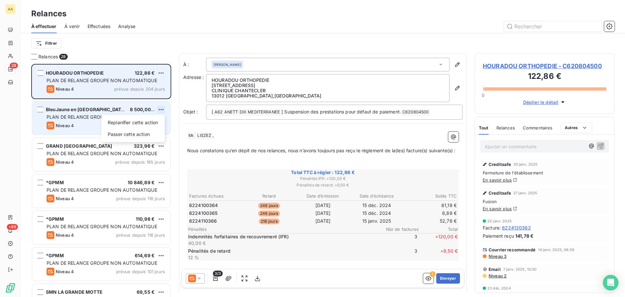
click at [161, 108] on html "AA 28 +99 Relances À effectuer À venir Effectuées Analyse Filtrer Relances 28 H…" at bounding box center [312, 148] width 625 height 297
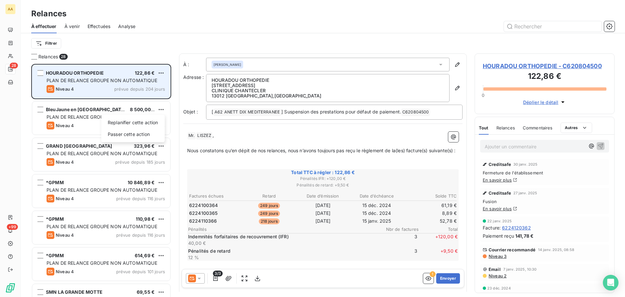
click at [85, 109] on html "AA 28 +99 Relances À effectuer À venir Effectuées Analyse Filtrer Relances 28 H…" at bounding box center [312, 148] width 625 height 297
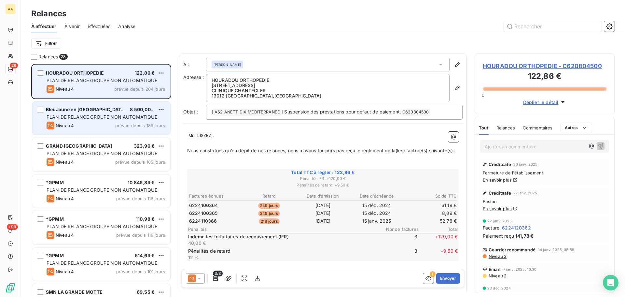
click at [81, 117] on span "PLAN DE RELANCE GROUPE NON AUTOMATIQUE" at bounding box center [102, 117] width 111 height 6
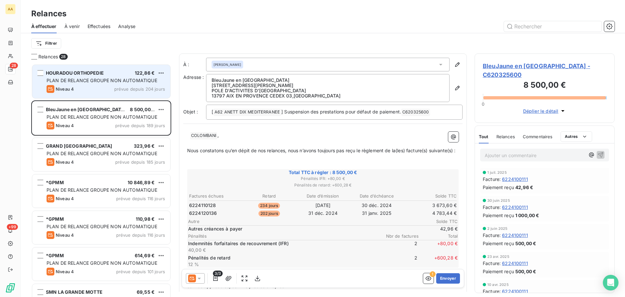
click at [490, 67] on span "BleuJaune en [GEOGRAPHIC_DATA] - C620325600" at bounding box center [545, 71] width 124 height 18
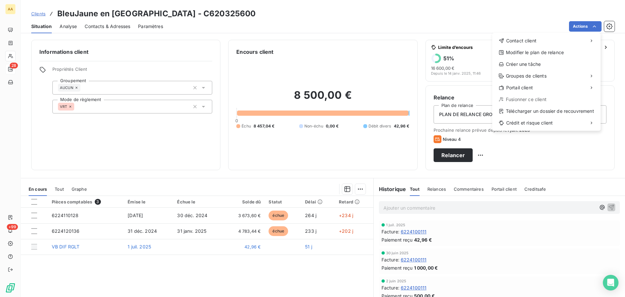
click at [247, 216] on html "AA 28 +99 Clients BleuJaune en [GEOGRAPHIC_DATA] - C620325600 Situation Analyse…" at bounding box center [312, 148] width 625 height 297
click at [531, 64] on div "Créer une tâche" at bounding box center [546, 64] width 103 height 10
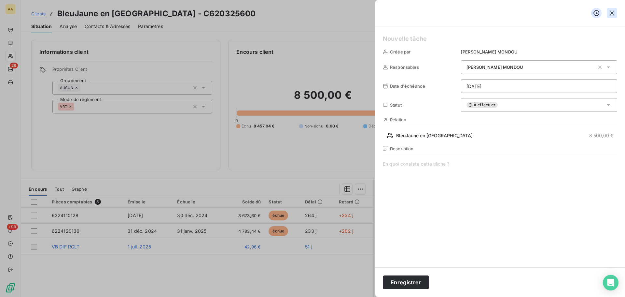
click at [609, 10] on icon "button" at bounding box center [612, 13] width 7 height 7
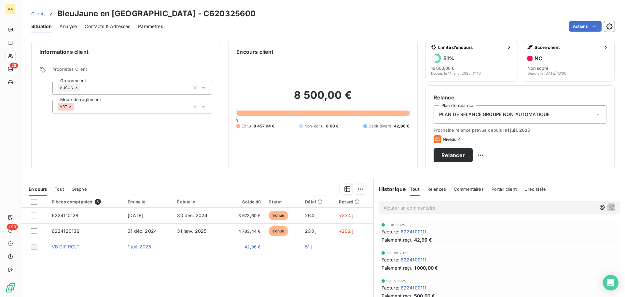
click at [594, 26] on html "AA 28 +99 Clients BleuJaune en [GEOGRAPHIC_DATA] - C620325600 Situation Analyse…" at bounding box center [312, 148] width 625 height 297
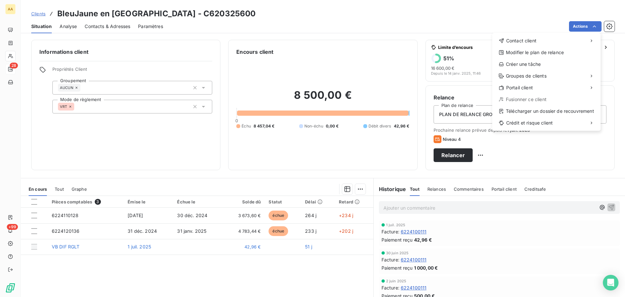
click at [247, 214] on html "AA 28 +99 Clients BleuJaune en [GEOGRAPHIC_DATA] - C620325600 Situation Analyse…" at bounding box center [312, 148] width 625 height 297
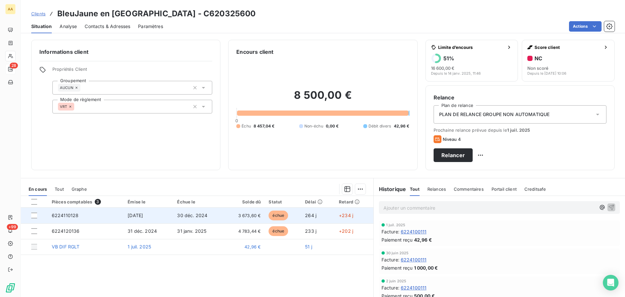
click at [247, 214] on span "3 673,60 €" at bounding box center [244, 215] width 33 height 7
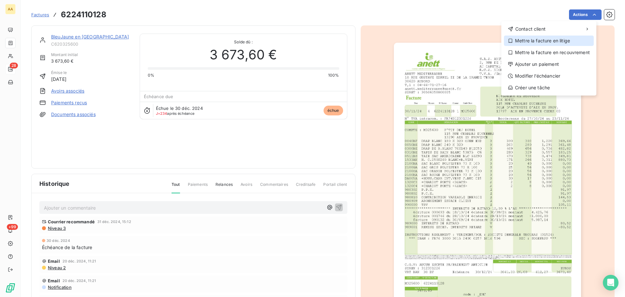
click at [566, 42] on div "Mettre la facture en litige" at bounding box center [549, 40] width 90 height 10
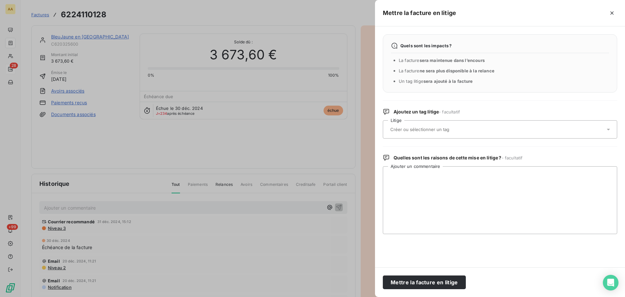
click at [425, 127] on input "text" at bounding box center [437, 129] width 95 height 6
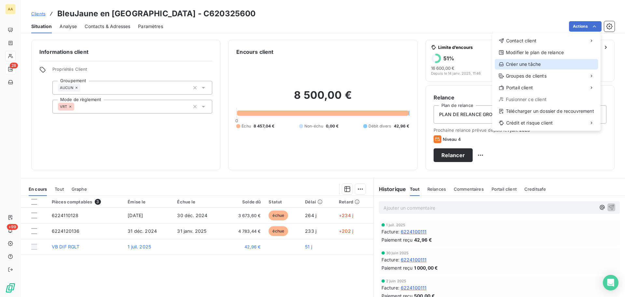
click at [527, 65] on div "Créer une tâche" at bounding box center [546, 64] width 103 height 10
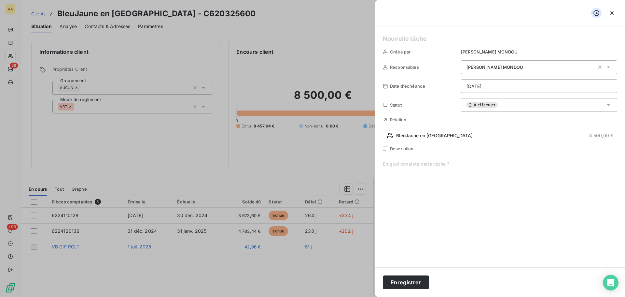
click at [413, 169] on span at bounding box center [500, 222] width 234 height 125
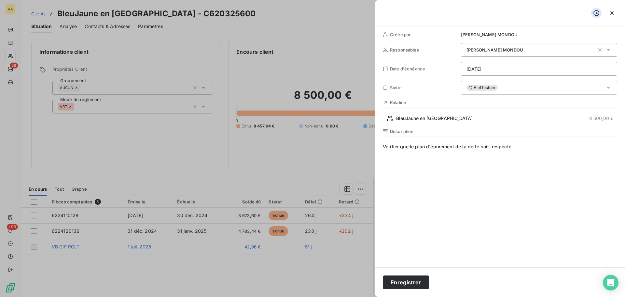
scroll to position [26, 0]
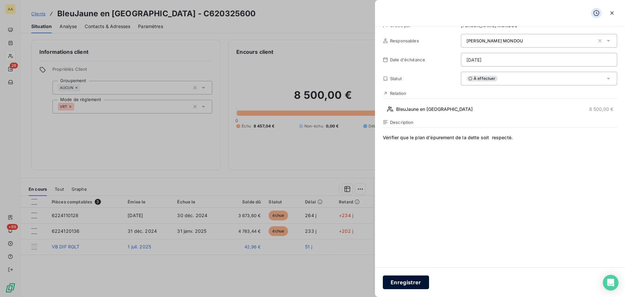
click at [419, 287] on button "Enregistrer" at bounding box center [406, 282] width 46 height 14
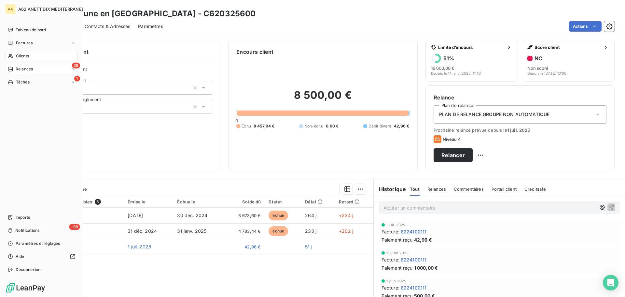
click at [9, 69] on icon at bounding box center [10, 68] width 5 height 5
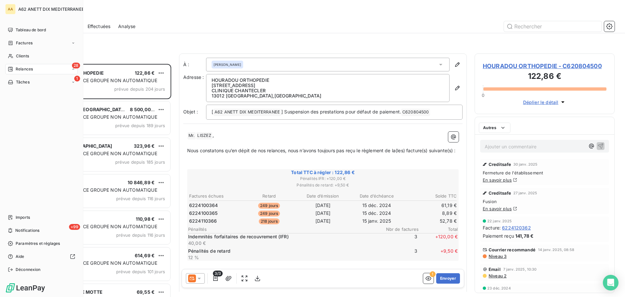
scroll to position [228, 135]
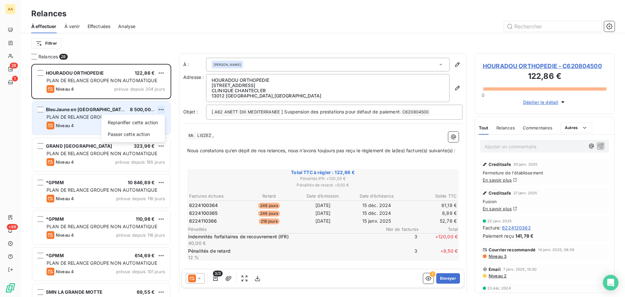
click at [163, 109] on html "AA 28 1 +99 Relances À effectuer À venir Effectuées Analyse Filtrer Relances 28…" at bounding box center [312, 148] width 625 height 297
click at [146, 133] on div "Passer cette action" at bounding box center [133, 134] width 58 height 10
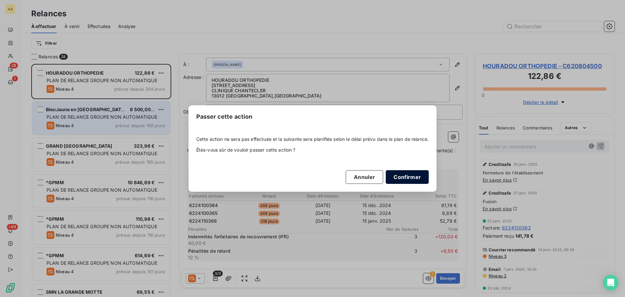
drag, startPoint x: 404, startPoint y: 173, endPoint x: 400, endPoint y: 170, distance: 5.1
click at [404, 173] on button "Confirmer" at bounding box center [407, 177] width 43 height 14
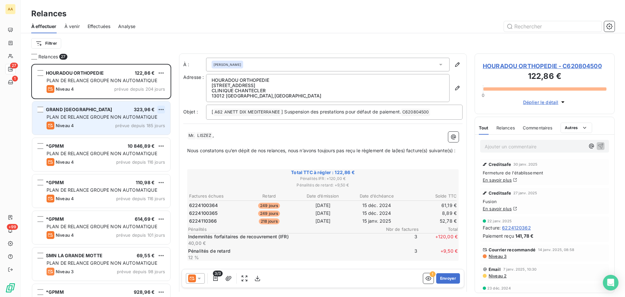
click at [160, 111] on html "AA 27 1 +99 Relances À effectuer À venir Effectuées Analyse Filtrer Relances 27…" at bounding box center [312, 148] width 625 height 297
click at [141, 136] on div "Passer cette action" at bounding box center [133, 134] width 58 height 10
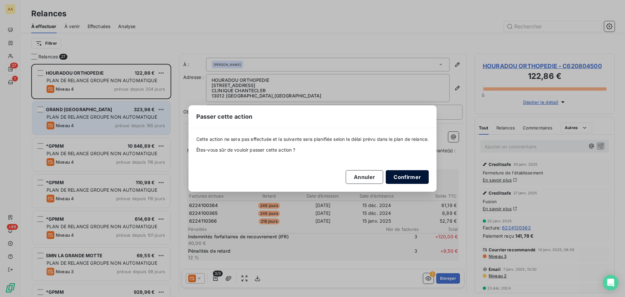
click at [396, 174] on button "Confirmer" at bounding box center [407, 177] width 43 height 14
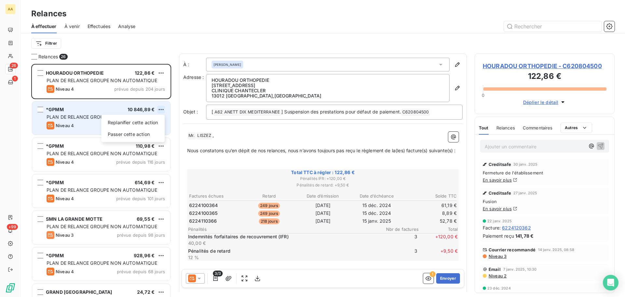
click at [162, 110] on html "AA 26 1 +99 Relances À effectuer À venir Effectuées Analyse Filtrer Relances 26…" at bounding box center [312, 148] width 625 height 297
drag, startPoint x: 152, startPoint y: 133, endPoint x: 154, endPoint y: 124, distance: 9.2
select select "7"
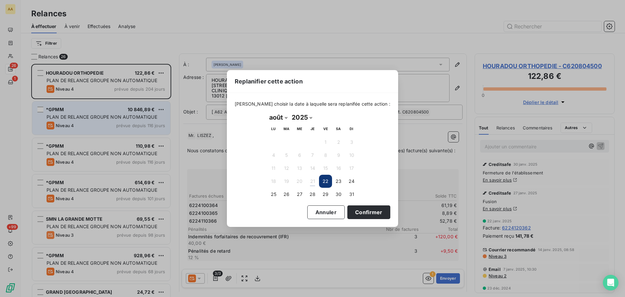
click at [154, 124] on div "Replanifier cette action [PERSON_NAME] choisir la date à laquelle sera replanif…" at bounding box center [312, 148] width 625 height 297
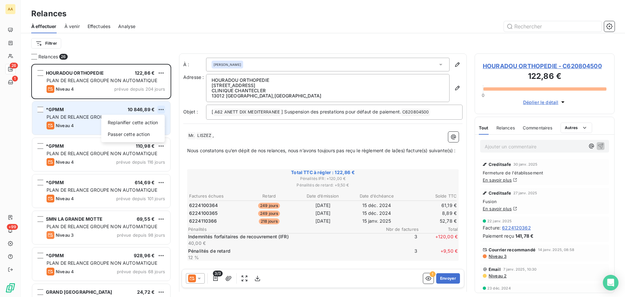
click at [161, 106] on html "AA 26 1 +99 Relances À effectuer À venir Effectuées Analyse Filtrer Relances 26…" at bounding box center [312, 148] width 625 height 297
click at [140, 136] on div "Passer cette action" at bounding box center [133, 134] width 58 height 10
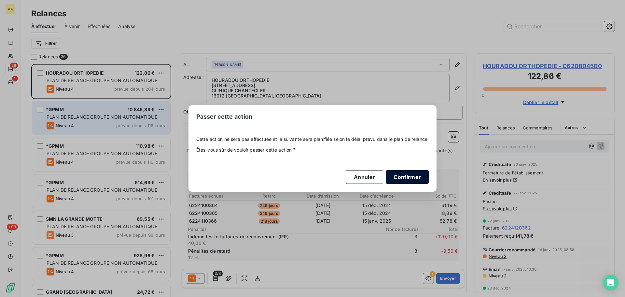
click at [401, 173] on button "Confirmer" at bounding box center [407, 177] width 43 height 14
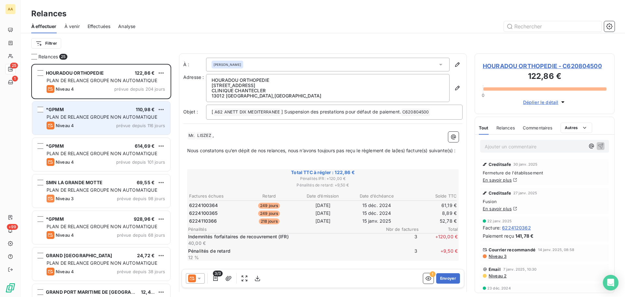
drag, startPoint x: 42, startPoint y: 108, endPoint x: 46, endPoint y: 121, distance: 13.3
click at [42, 110] on div "grid" at bounding box center [40, 109] width 6 height 6
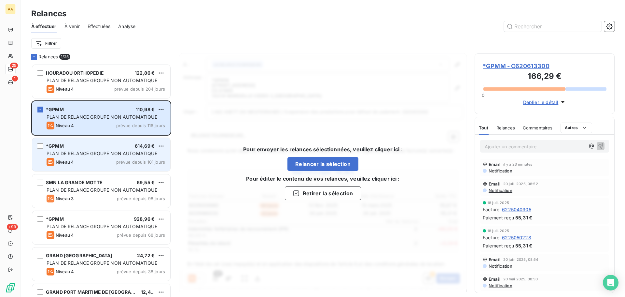
click at [38, 149] on div "*GPMM 614,69 € PLAN DE RELANCE GROUPE NON AUTOMATIQUE Niveau 4 prévue depuis 10…" at bounding box center [101, 154] width 138 height 33
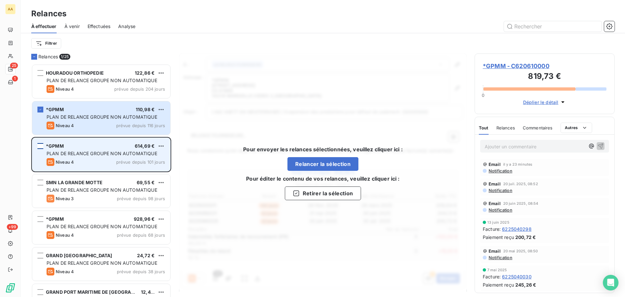
click at [39, 145] on div "grid" at bounding box center [40, 146] width 6 height 6
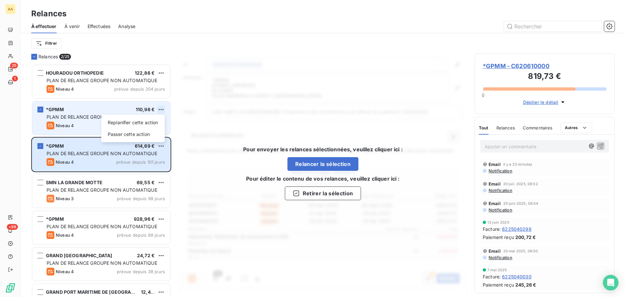
click at [161, 108] on html "AA 25 1 +99 Relances À effectuer À venir Effectuées Analyse Filtrer Relances 2/…" at bounding box center [312, 148] width 625 height 297
click at [133, 134] on div "Passer cette action" at bounding box center [133, 134] width 58 height 10
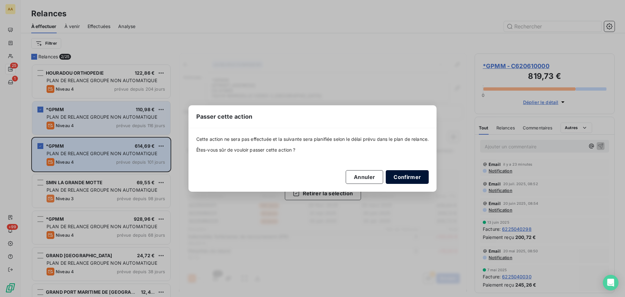
click at [401, 174] on button "Confirmer" at bounding box center [407, 177] width 43 height 14
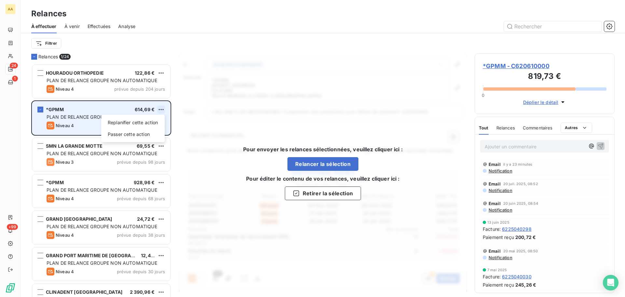
click at [162, 109] on html "AA 24 1 +99 Relances À effectuer À venir Effectuées Analyse Filtrer Relances 1/…" at bounding box center [312, 148] width 625 height 297
click at [137, 134] on div "Passer cette action" at bounding box center [133, 134] width 58 height 10
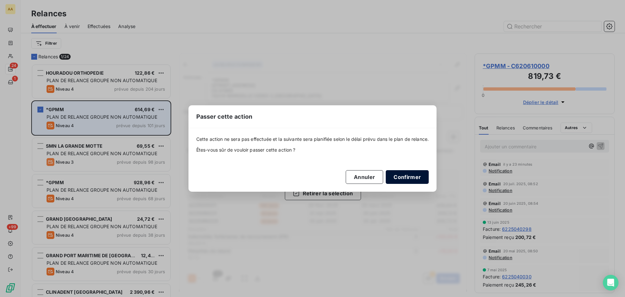
click at [404, 176] on button "Confirmer" at bounding box center [407, 177] width 43 height 14
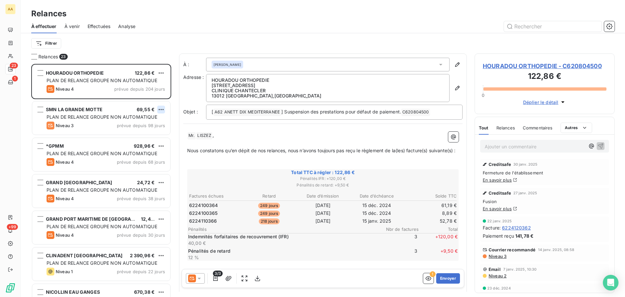
click at [163, 106] on html "AA 23 1 +99 Relances À effectuer À venir Effectuées Analyse Filtrer Relances 23…" at bounding box center [312, 148] width 625 height 297
click at [148, 124] on div "Replanifier cette action" at bounding box center [133, 122] width 58 height 10
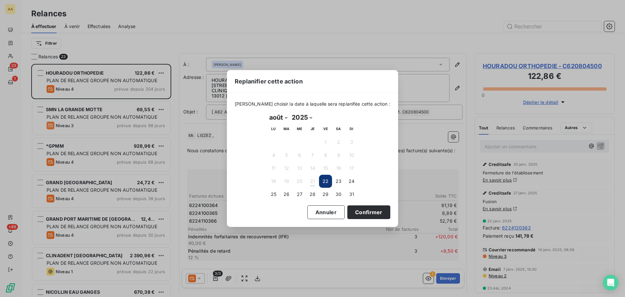
click at [285, 118] on select "janvier février mars avril mai juin juillet août septembre octobre novembre déc…" at bounding box center [278, 117] width 22 height 10
select select "8"
click at [267, 112] on select "janvier février mars avril mai juin juillet août septembre octobre novembre déc…" at bounding box center [278, 117] width 22 height 10
click at [277, 167] on button "15" at bounding box center [273, 167] width 13 height 13
click at [366, 214] on button "Confirmer" at bounding box center [368, 212] width 43 height 14
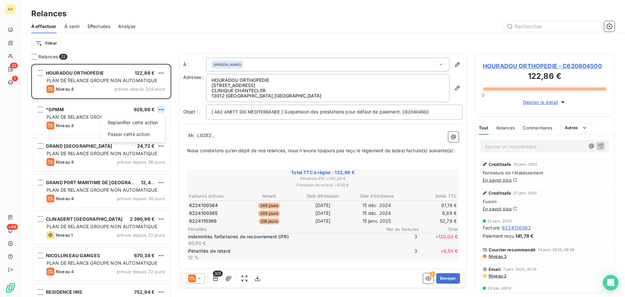
click at [163, 110] on html "AA 22 1 +99 Relances À effectuer À venir Effectuées Analyse Filtrer Relances 22…" at bounding box center [312, 148] width 625 height 297
click at [152, 133] on div "Passer cette action" at bounding box center [133, 134] width 58 height 10
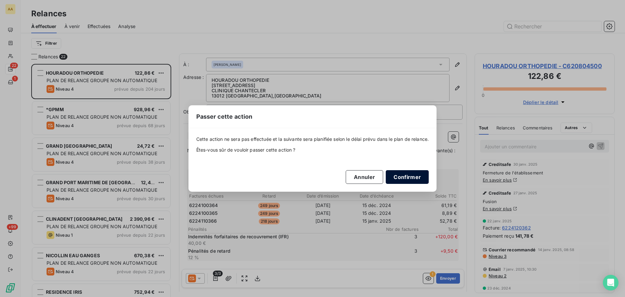
click at [420, 175] on button "Confirmer" at bounding box center [407, 177] width 43 height 14
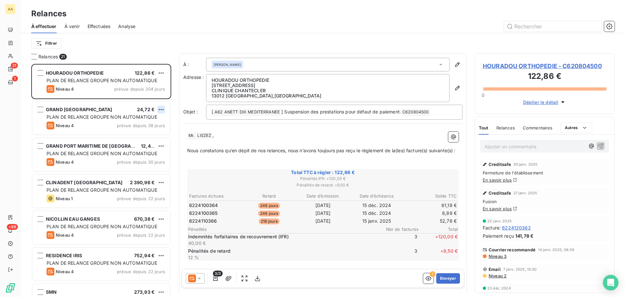
click at [162, 110] on html "AA 21 1 +99 Relances À effectuer À venir Effectuées Analyse Filtrer Relances 21…" at bounding box center [312, 148] width 625 height 297
click at [153, 134] on div "Passer cette action" at bounding box center [133, 134] width 58 height 10
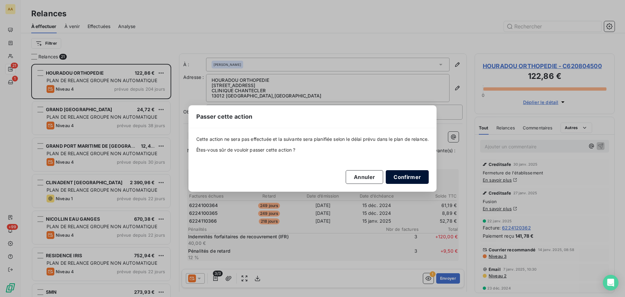
click at [409, 173] on button "Confirmer" at bounding box center [407, 177] width 43 height 14
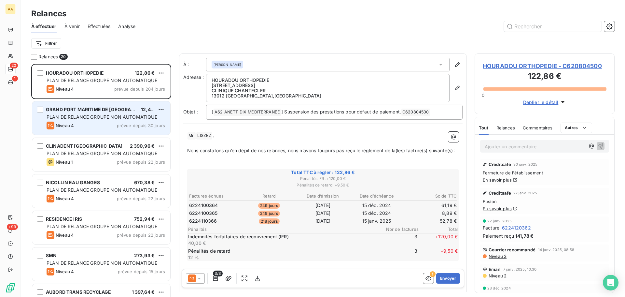
click at [163, 113] on div "GRAND PORT MARITIME DE MARSEIL 12,42 € PLAN DE RELANCE GROUPE NON AUTOMATIQUE N…" at bounding box center [101, 117] width 138 height 33
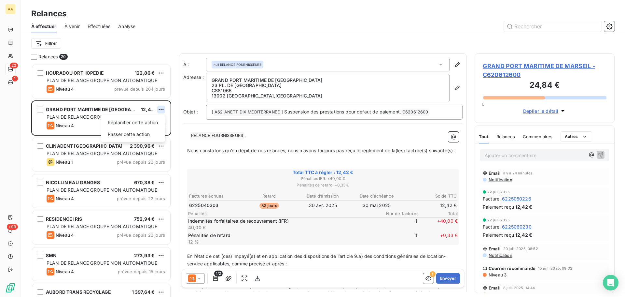
click at [163, 112] on html "AA 20 1 +99 Relances À effectuer À venir Effectuées Analyse Filtrer Relances 20…" at bounding box center [312, 148] width 625 height 297
click at [144, 135] on div "Passer cette action" at bounding box center [133, 134] width 58 height 10
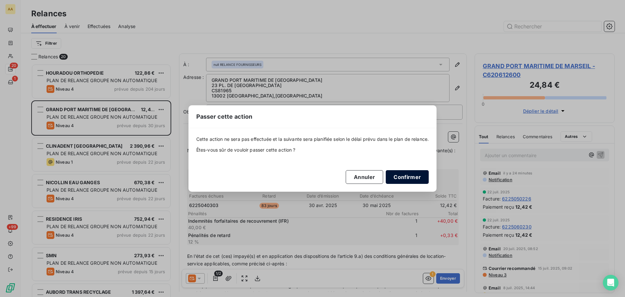
click at [408, 174] on button "Confirmer" at bounding box center [407, 177] width 43 height 14
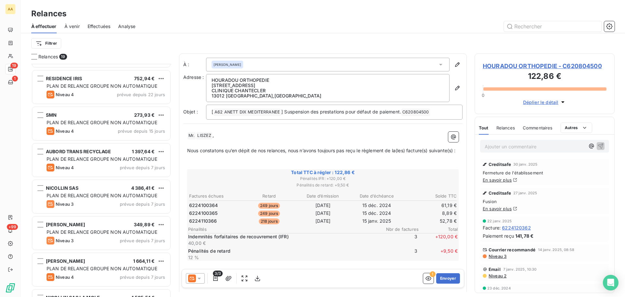
scroll to position [98, 0]
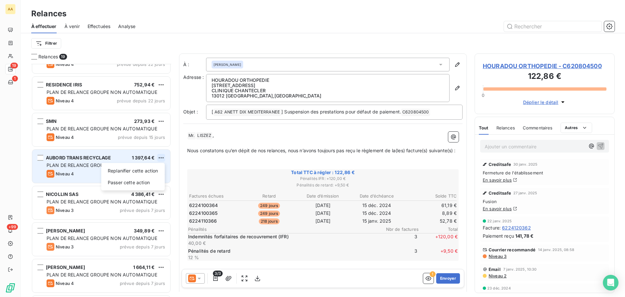
click at [163, 159] on html "AA 19 1 +99 Relances À effectuer À venir Effectuées Analyse Filtrer Relances 19…" at bounding box center [312, 148] width 625 height 297
click at [142, 171] on div "Replanifier cette action" at bounding box center [133, 170] width 58 height 10
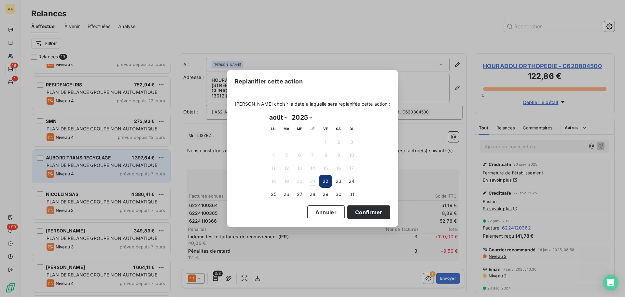
click at [287, 116] on select "janvier février mars avril mai juin juillet août septembre octobre novembre déc…" at bounding box center [278, 117] width 22 height 10
select select "8"
click at [267, 112] on select "janvier février mars avril mai juin juillet août septembre octobre novembre déc…" at bounding box center [278, 117] width 22 height 10
click at [275, 183] on button "22" at bounding box center [273, 180] width 13 height 13
click at [362, 215] on button "Confirmer" at bounding box center [368, 212] width 43 height 14
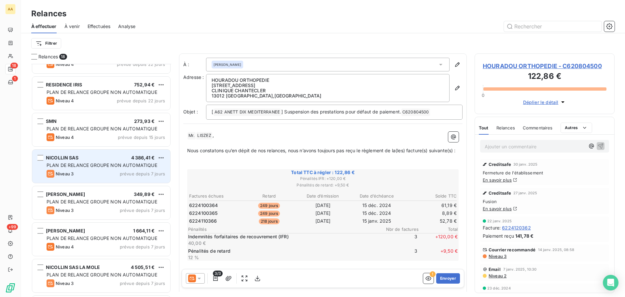
click at [64, 158] on span "NICOLLIN SAS" at bounding box center [62, 158] width 33 height 6
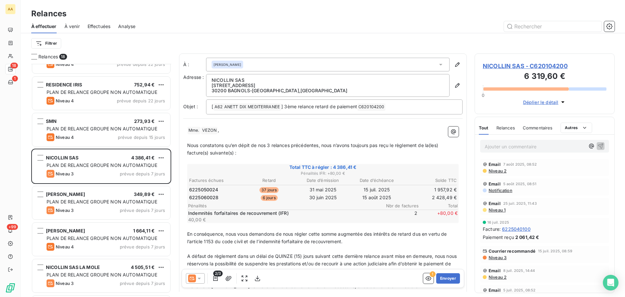
click at [537, 66] on span "NICOLLIN SAS - C620104200" at bounding box center [545, 66] width 124 height 9
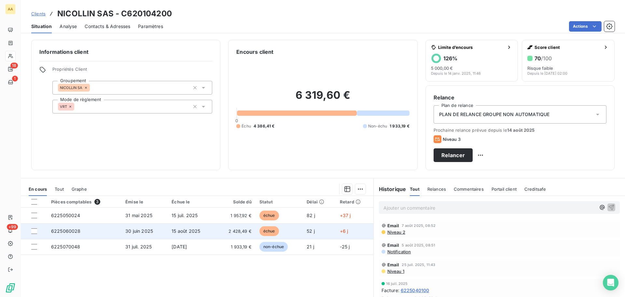
click at [232, 232] on span "2 428,49 €" at bounding box center [235, 231] width 32 height 7
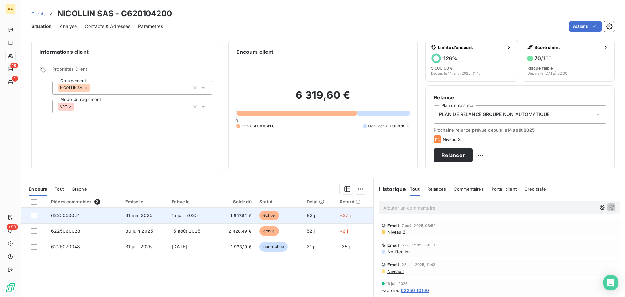
click at [68, 217] on span "6225050024" at bounding box center [65, 215] width 29 height 6
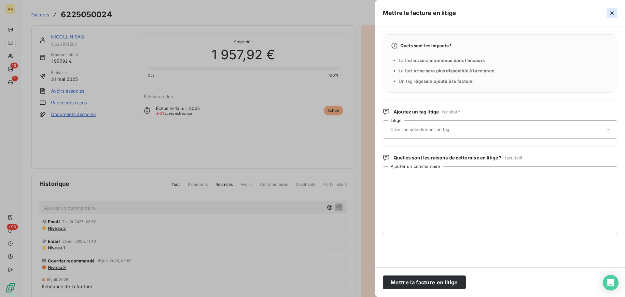
click at [612, 10] on icon "button" at bounding box center [612, 13] width 7 height 7
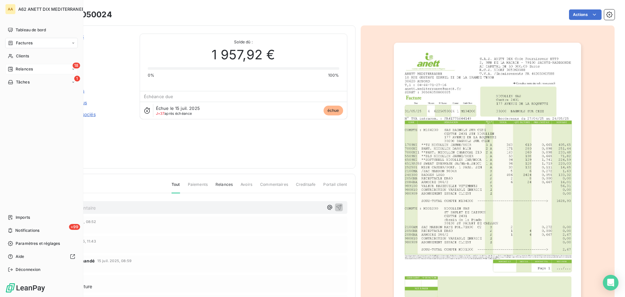
click at [11, 69] on icon at bounding box center [10, 69] width 5 height 5
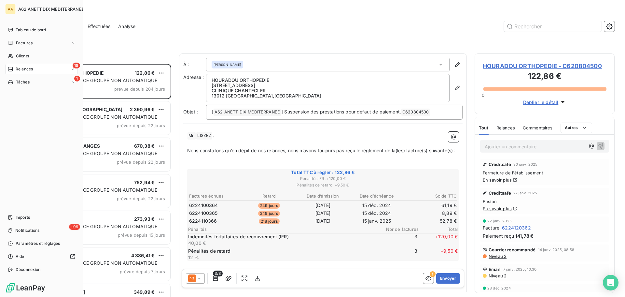
scroll to position [228, 135]
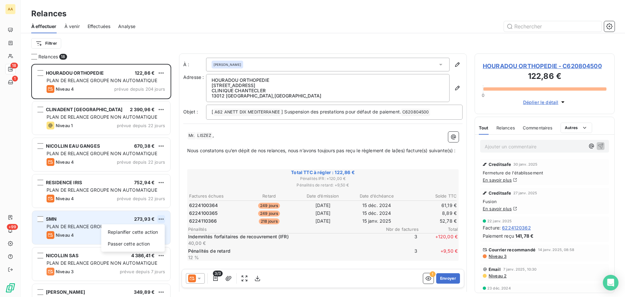
click at [160, 218] on html "AA 18 1 +99 Relances À effectuer À venir Effectuées Analyse Filtrer Relances 18…" at bounding box center [312, 148] width 625 height 297
click at [139, 244] on div "Passer cette action" at bounding box center [133, 243] width 58 height 10
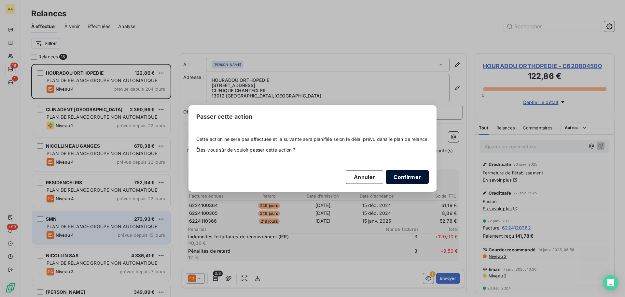
click at [392, 177] on button "Confirmer" at bounding box center [407, 177] width 43 height 14
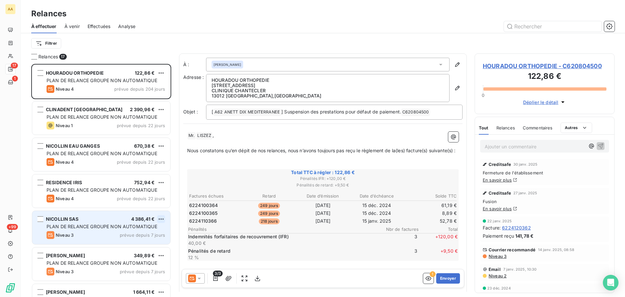
click at [160, 219] on html "AA 17 1 +99 Relances À effectuer À venir Effectuées Analyse Filtrer Relances 17…" at bounding box center [312, 148] width 625 height 297
click at [145, 242] on div "Passer cette action" at bounding box center [133, 243] width 58 height 10
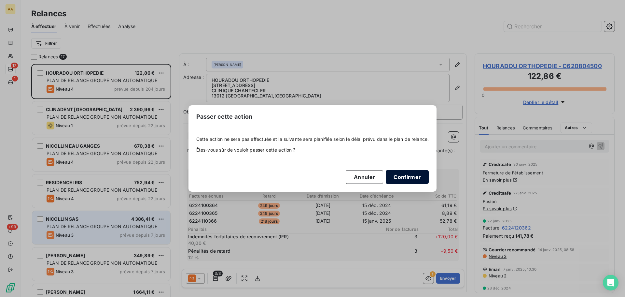
click at [403, 174] on button "Confirmer" at bounding box center [407, 177] width 43 height 14
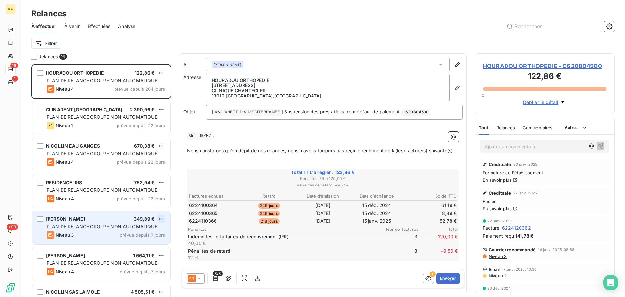
click at [158, 219] on html "AA 16 1 +99 Relances À effectuer À venir Effectuées Analyse Filtrer Relances 16…" at bounding box center [312, 148] width 625 height 297
click at [147, 245] on div "Passer cette action" at bounding box center [133, 243] width 58 height 10
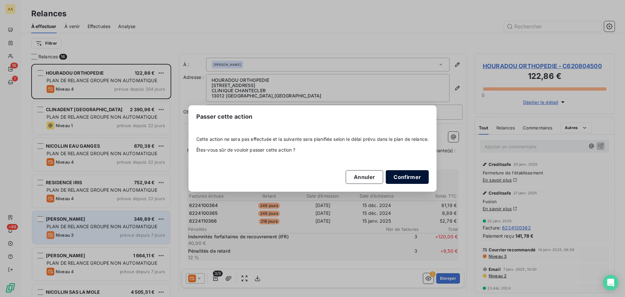
click at [400, 177] on button "Confirmer" at bounding box center [407, 177] width 43 height 14
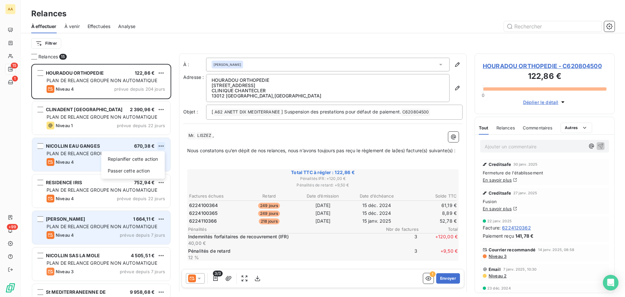
click at [160, 146] on html "AA 15 1 +99 Relances À effectuer À venir Effectuées Analyse Filtrer Relances 15…" at bounding box center [312, 148] width 625 height 297
click at [148, 172] on div "Passer cette action" at bounding box center [133, 170] width 58 height 10
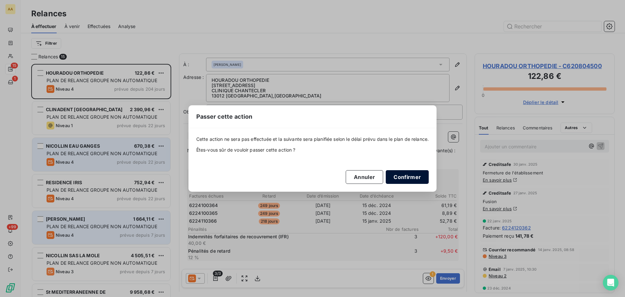
click at [408, 173] on button "Confirmer" at bounding box center [407, 177] width 43 height 14
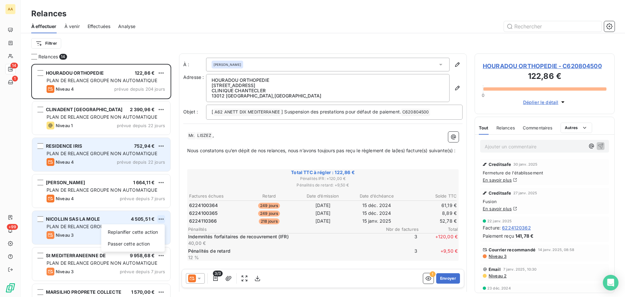
click at [160, 219] on html "AA 14 1 +99 Relances À effectuer À venir Effectuées Analyse Filtrer Relances 14…" at bounding box center [312, 148] width 625 height 297
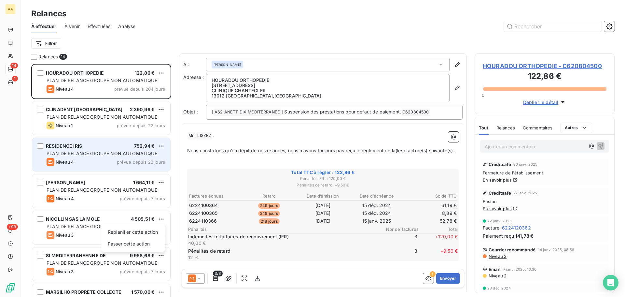
click at [159, 216] on html "AA 14 1 +99 Relances À effectuer À venir Effectuées Analyse Filtrer Relances 14…" at bounding box center [312, 148] width 625 height 297
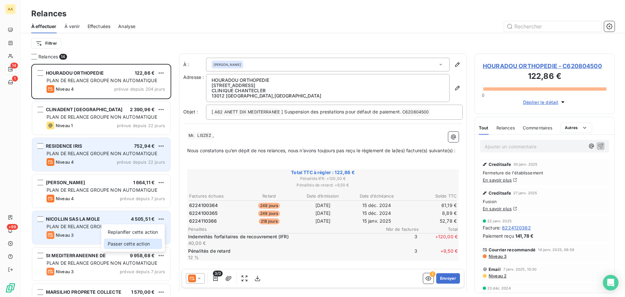
click at [132, 243] on div "Passer cette action" at bounding box center [133, 243] width 58 height 10
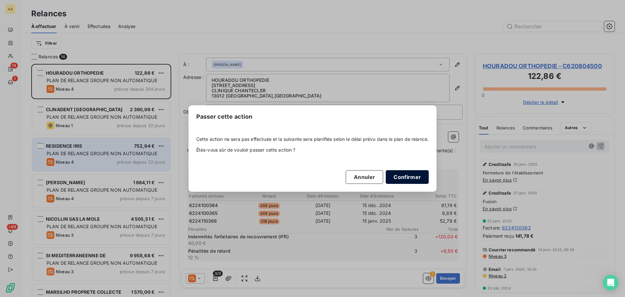
click at [400, 177] on button "Confirmer" at bounding box center [407, 177] width 43 height 14
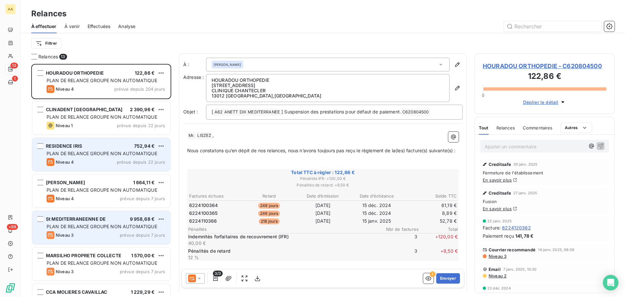
click at [93, 217] on span "St MEDITERRANEENNE DE" at bounding box center [76, 219] width 60 height 6
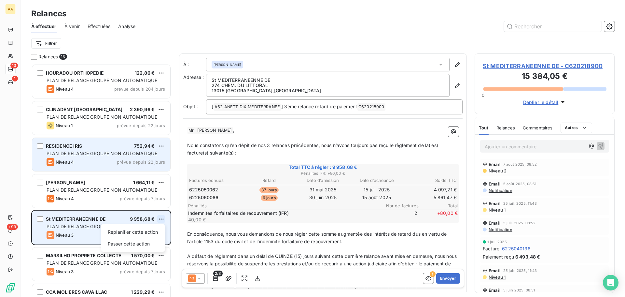
click at [161, 219] on html "AA 13 1 +99 Relances À effectuer À venir Effectuées Analyse Filtrer Relances 13…" at bounding box center [312, 148] width 625 height 297
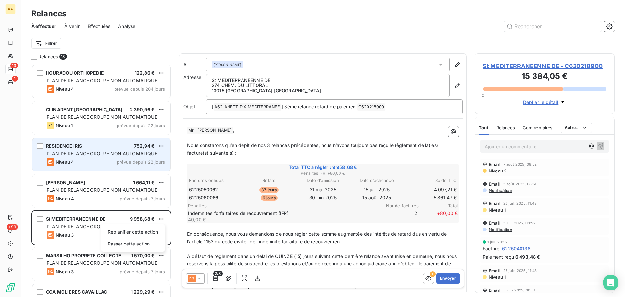
click at [40, 217] on html "AA 13 1 +99 Relances À effectuer À venir Effectuées Analyse Filtrer Relances 13…" at bounding box center [312, 148] width 625 height 297
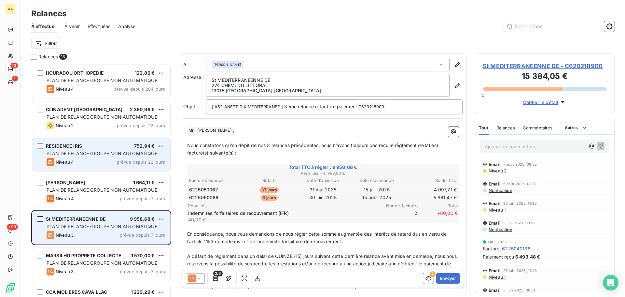
click at [40, 219] on div "grid" at bounding box center [40, 219] width 6 height 6
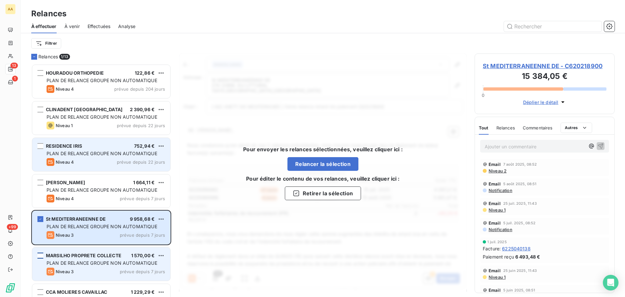
click at [41, 256] on div "grid" at bounding box center [40, 255] width 6 height 6
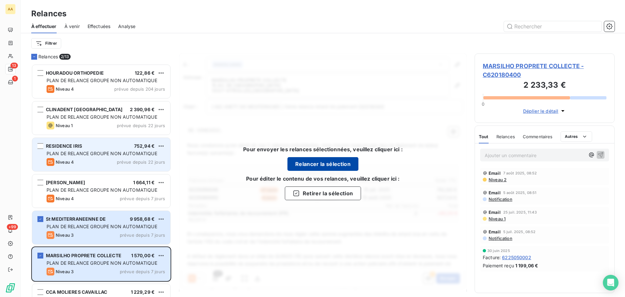
click at [312, 161] on button "Relancer la sélection" at bounding box center [322, 164] width 71 height 14
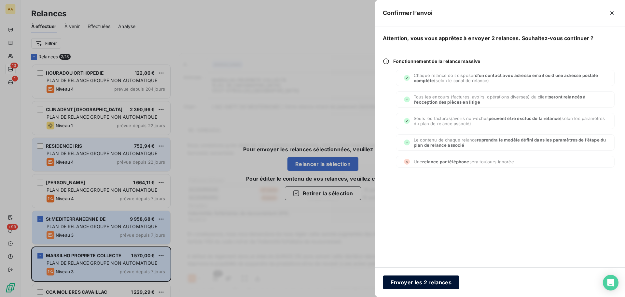
click at [400, 284] on button "Envoyer les 2 relances" at bounding box center [421, 282] width 76 height 14
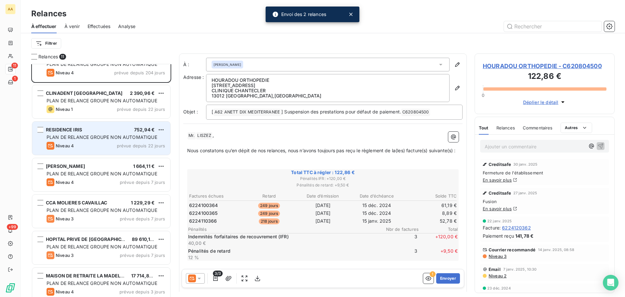
scroll to position [33, 0]
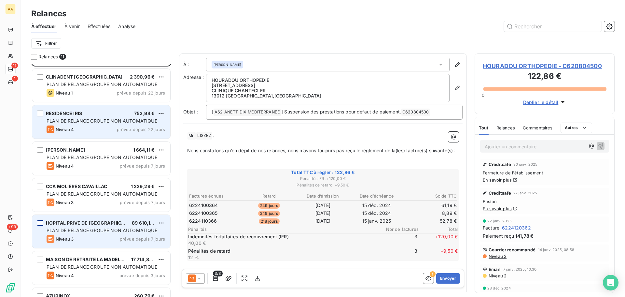
click at [41, 221] on div "grid" at bounding box center [40, 223] width 6 height 6
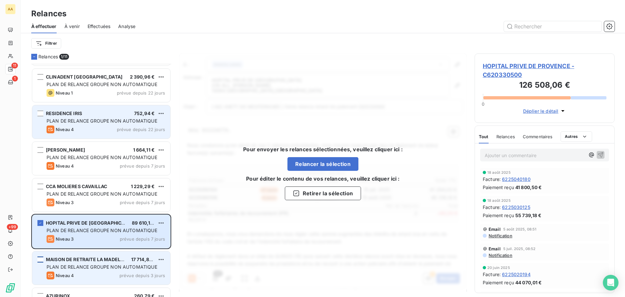
click at [41, 259] on div "grid" at bounding box center [40, 259] width 6 height 6
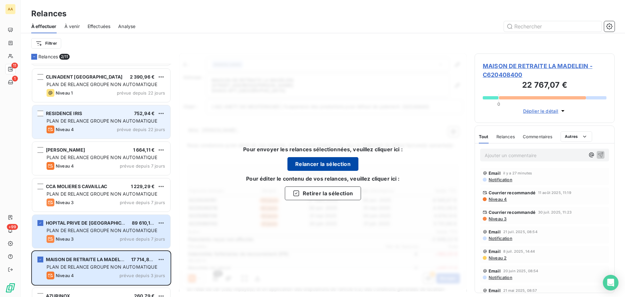
click at [308, 166] on button "Relancer la sélection" at bounding box center [322, 164] width 71 height 14
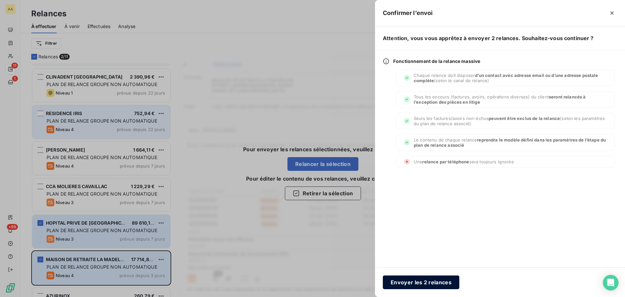
click at [409, 283] on button "Envoyer les 2 relances" at bounding box center [421, 282] width 76 height 14
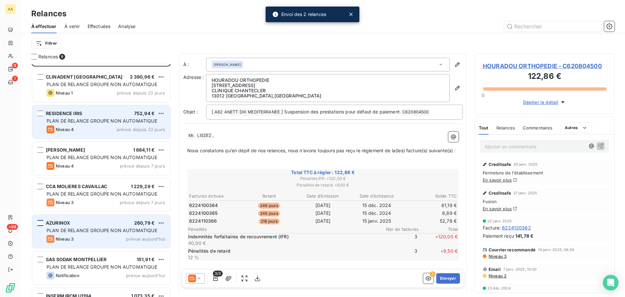
click at [43, 223] on div "grid" at bounding box center [40, 223] width 6 height 6
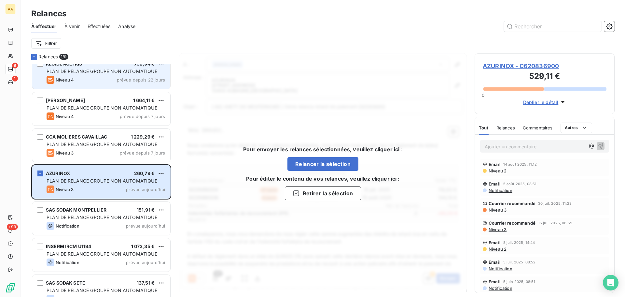
scroll to position [96, 0]
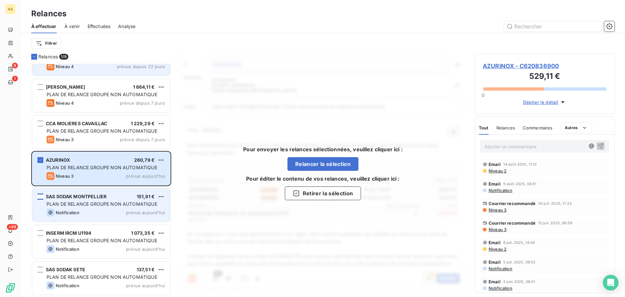
click at [42, 195] on div "grid" at bounding box center [40, 196] width 6 height 6
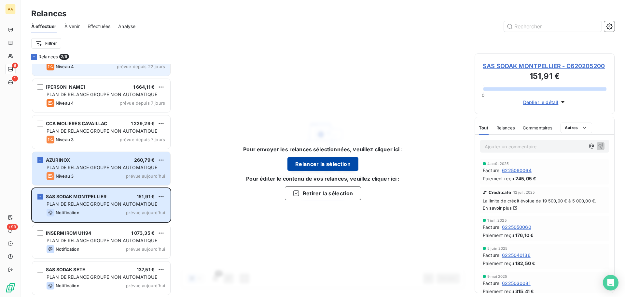
click at [316, 168] on button "Relancer la sélection" at bounding box center [322, 164] width 71 height 14
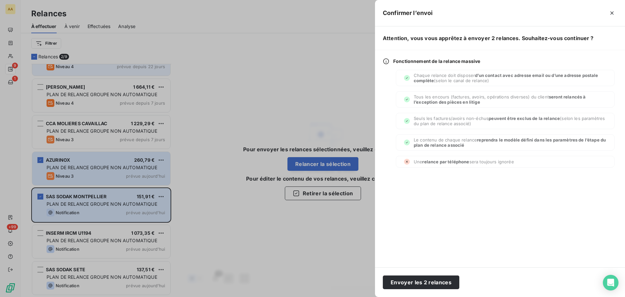
click at [36, 157] on div at bounding box center [312, 148] width 625 height 297
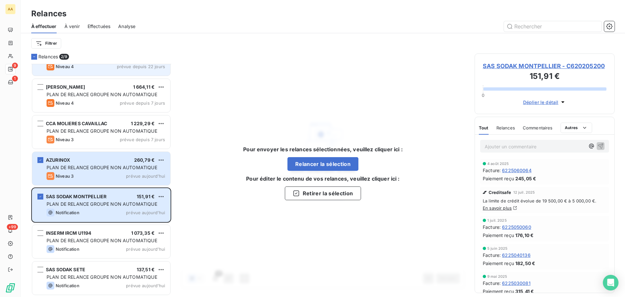
click at [40, 160] on icon "grid" at bounding box center [40, 160] width 4 height 4
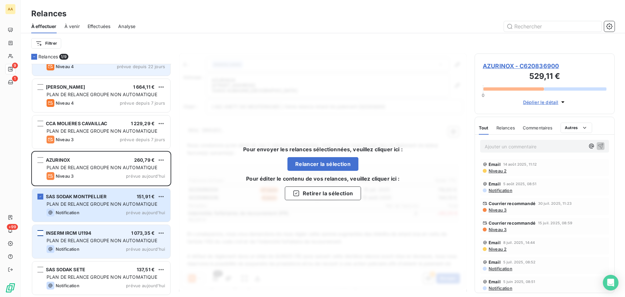
click at [42, 232] on div "grid" at bounding box center [40, 233] width 6 height 6
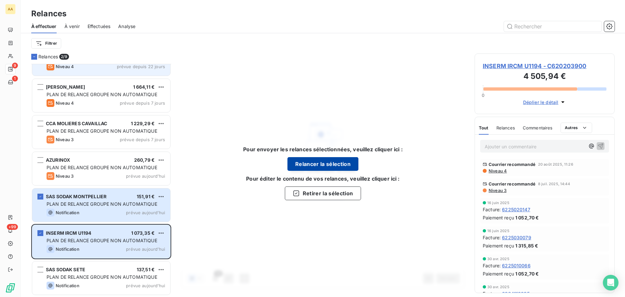
click at [313, 168] on button "Relancer la sélection" at bounding box center [322, 164] width 71 height 14
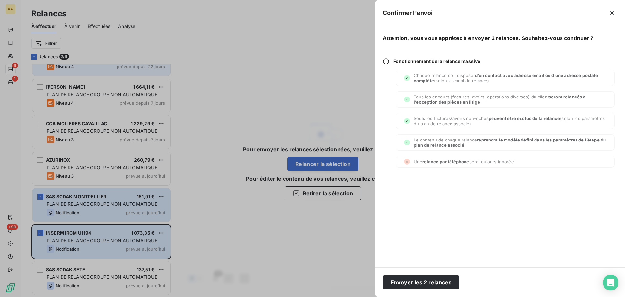
click at [414, 283] on button "Envoyer les 2 relances" at bounding box center [421, 282] width 76 height 14
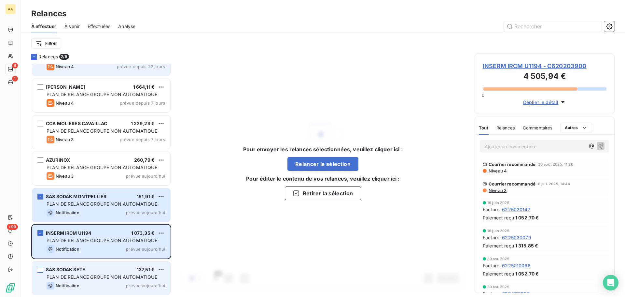
click at [41, 271] on div "grid" at bounding box center [40, 269] width 6 height 6
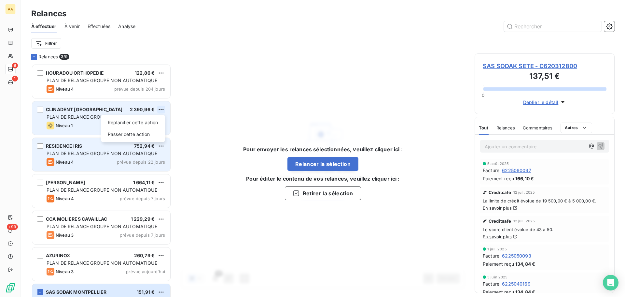
click at [160, 109] on html "AA 9 1 +99 Relances À effectuer À venir Effectuées Analyse Filtrer Relances 3/ …" at bounding box center [312, 148] width 625 height 297
click at [138, 133] on div "Passer cette action" at bounding box center [133, 134] width 58 height 10
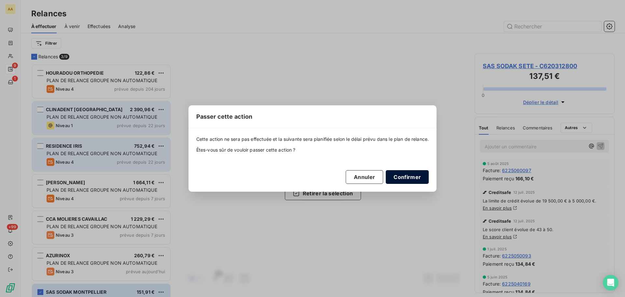
click at [415, 180] on button "Confirmer" at bounding box center [407, 177] width 43 height 14
